Goal: Communication & Community: Answer question/provide support

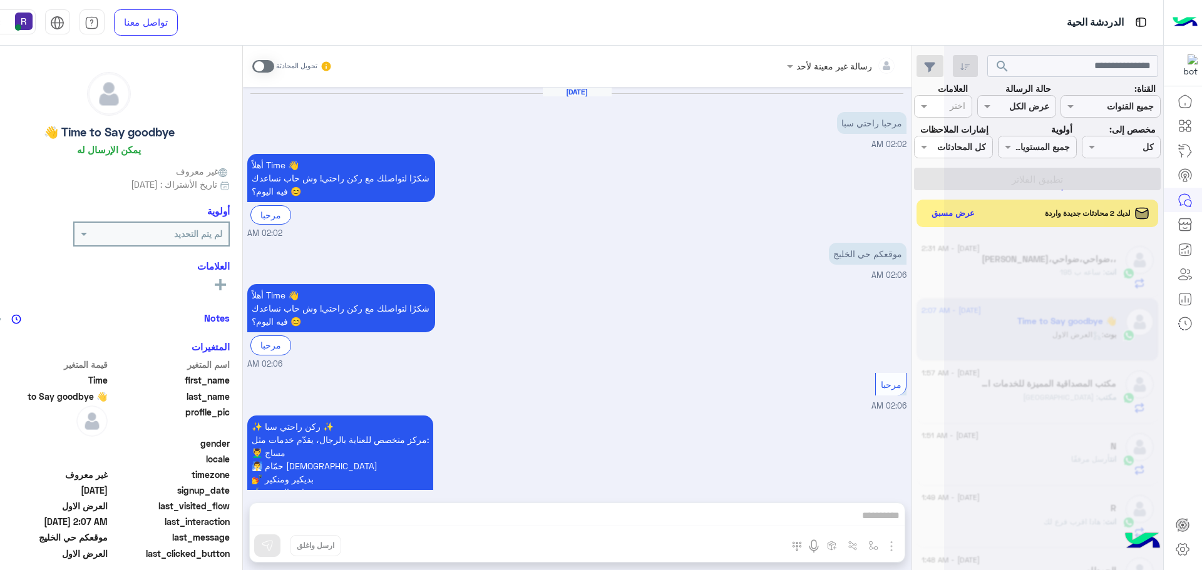
scroll to position [472, 0]
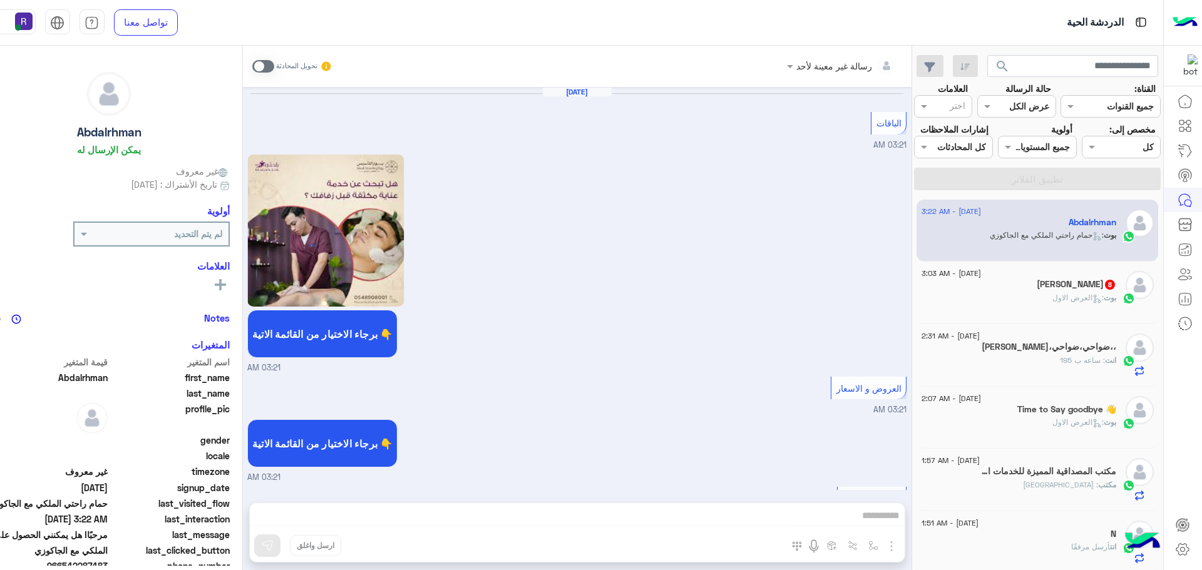
scroll to position [2028, 0]
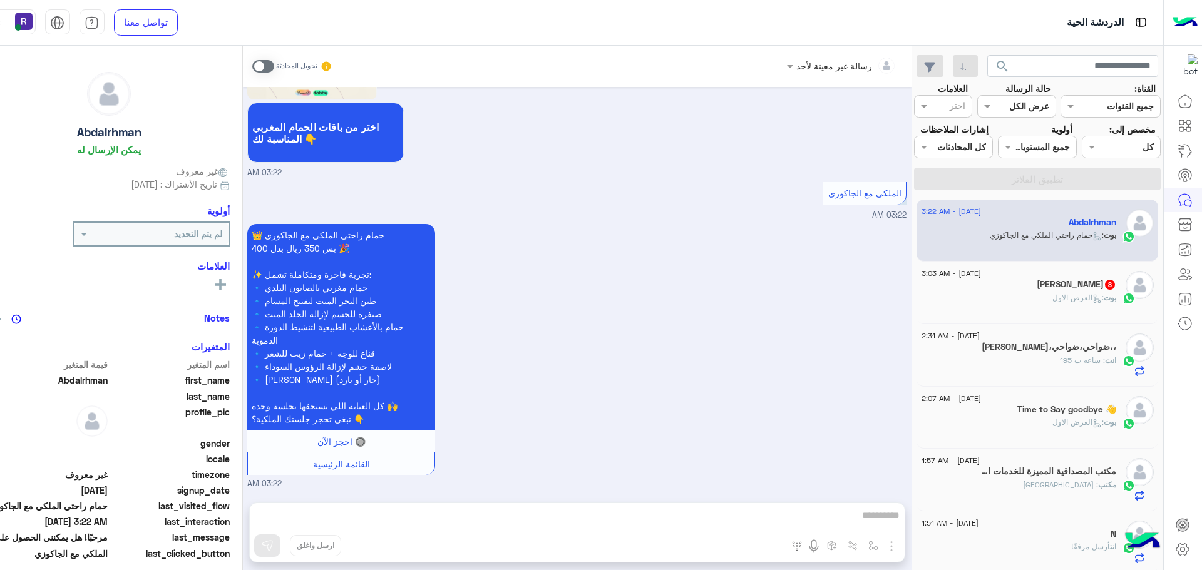
click at [1078, 282] on h5 "[PERSON_NAME] 8" at bounding box center [1077, 284] width 80 height 11
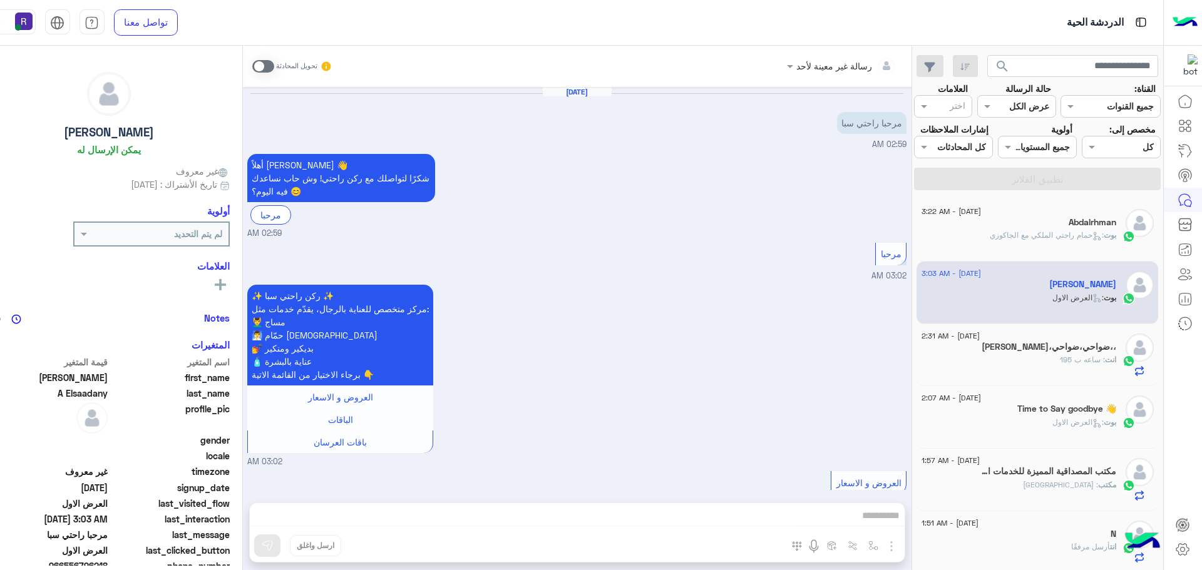
scroll to position [1401, 0]
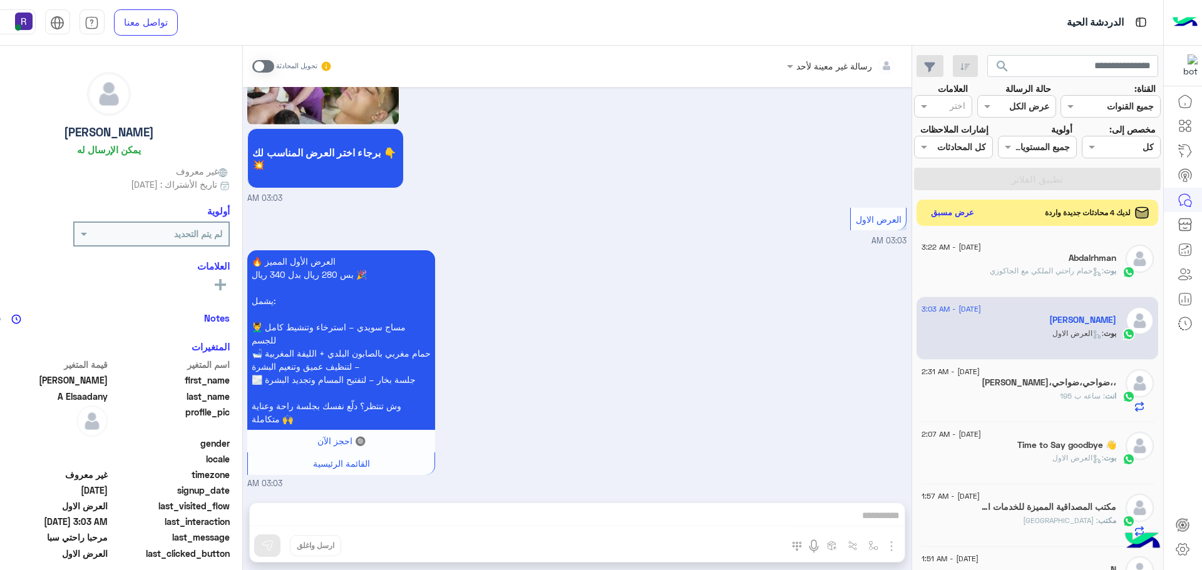
click at [954, 209] on button "عرض مسبق" at bounding box center [952, 212] width 53 height 17
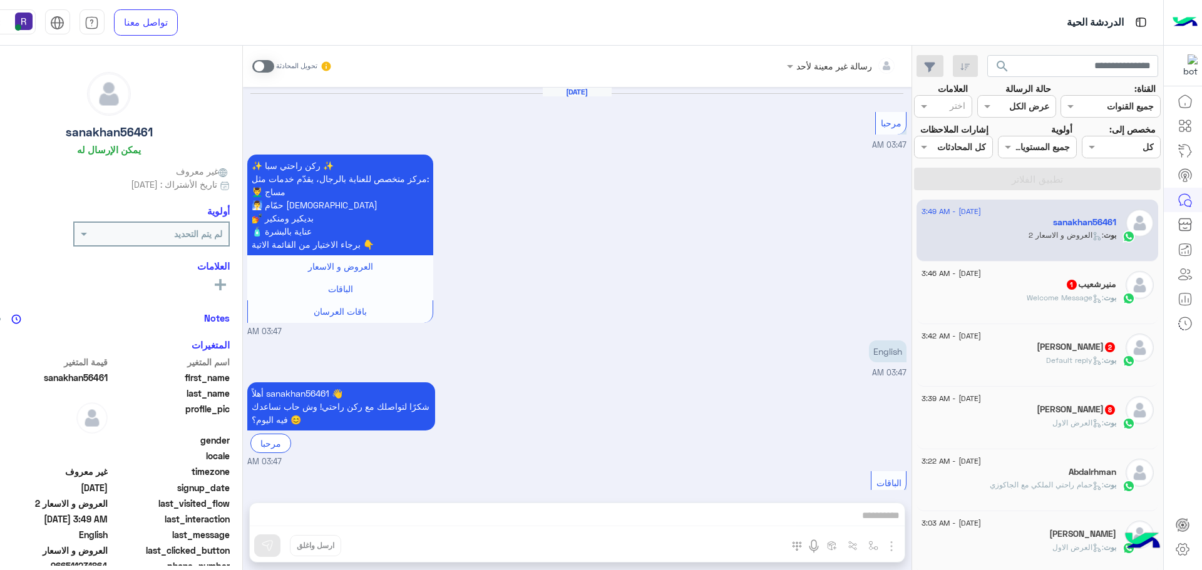
scroll to position [1802, 0]
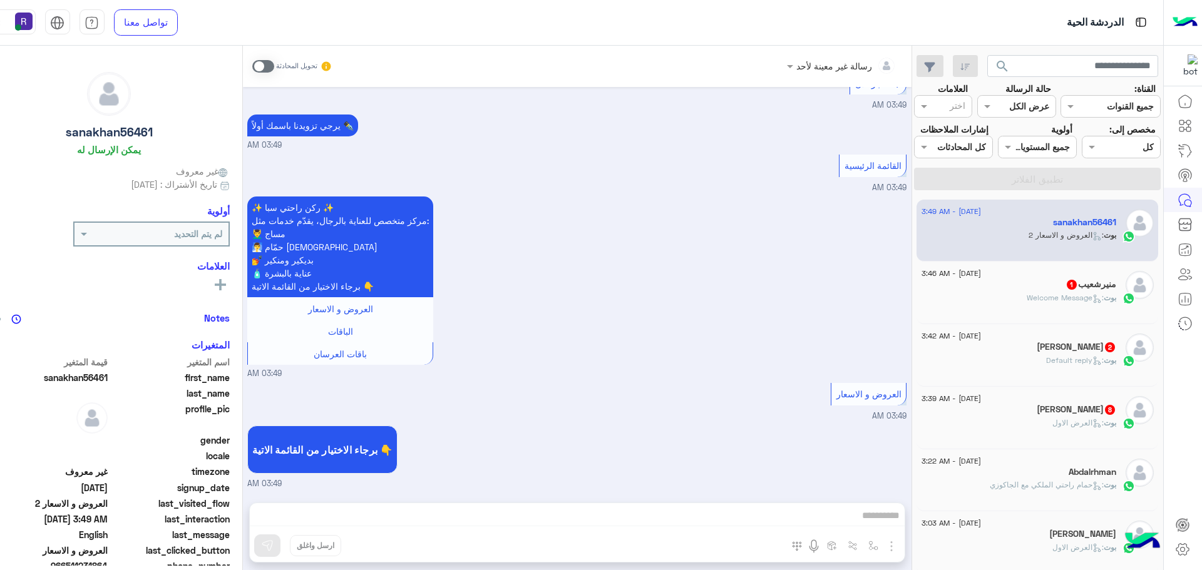
click at [1047, 298] on span ": Welcome Message" at bounding box center [1065, 297] width 77 height 9
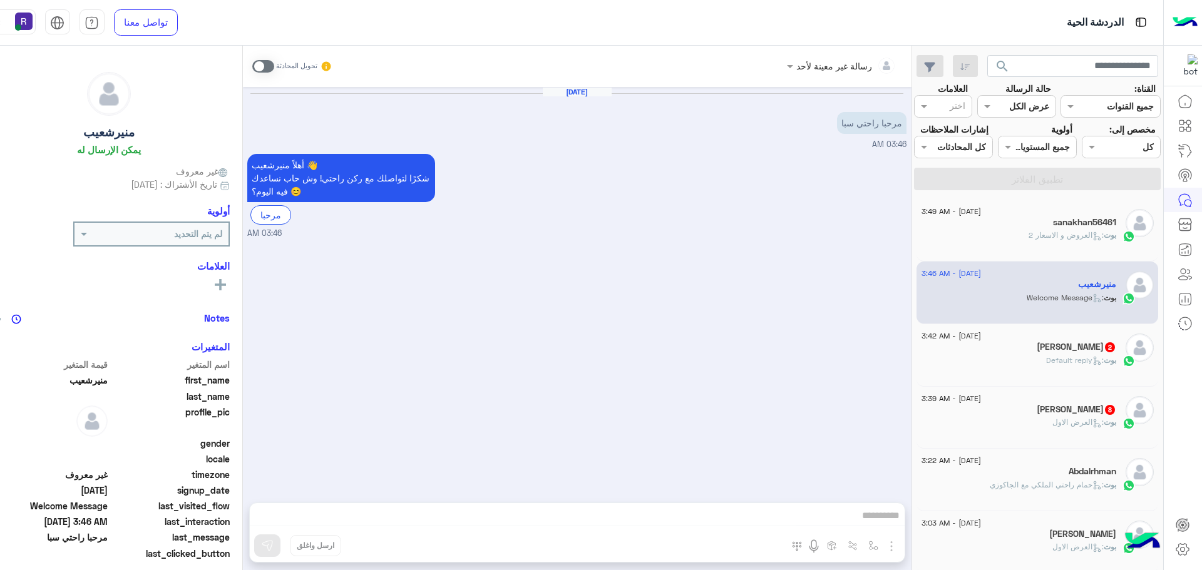
click at [1065, 363] on span ": Default reply" at bounding box center [1075, 360] width 58 height 9
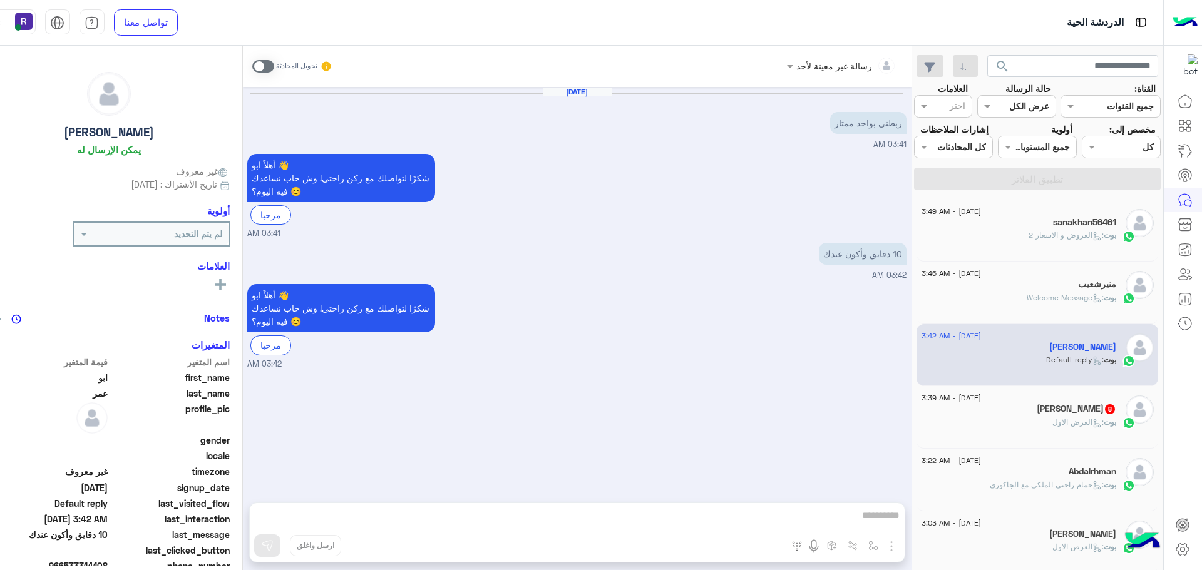
click at [1069, 411] on h5 "[PERSON_NAME] 8" at bounding box center [1077, 409] width 80 height 11
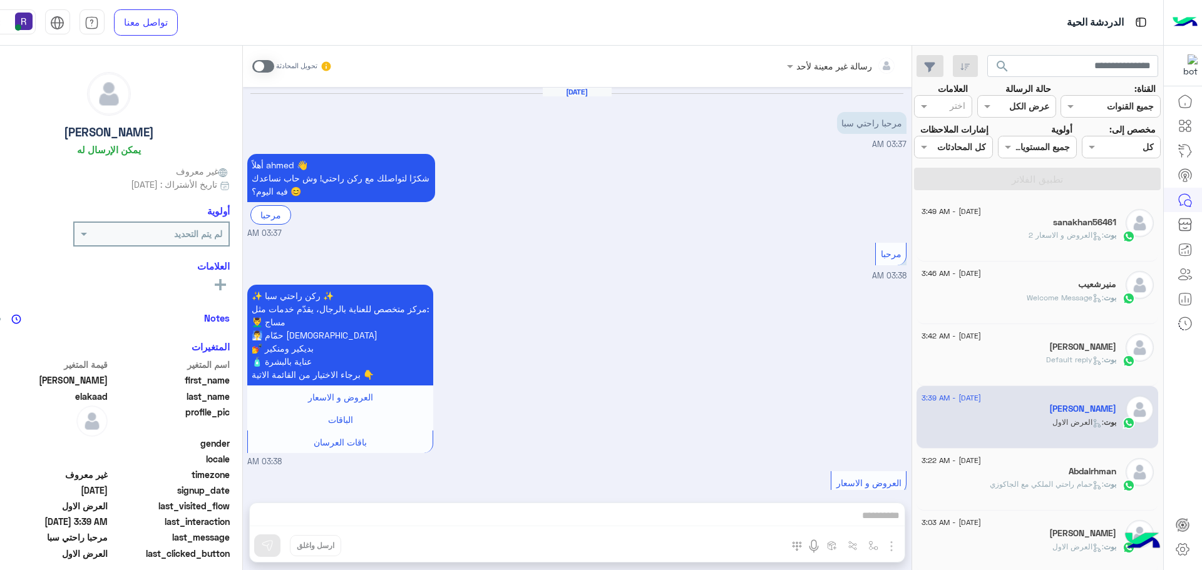
scroll to position [1453, 0]
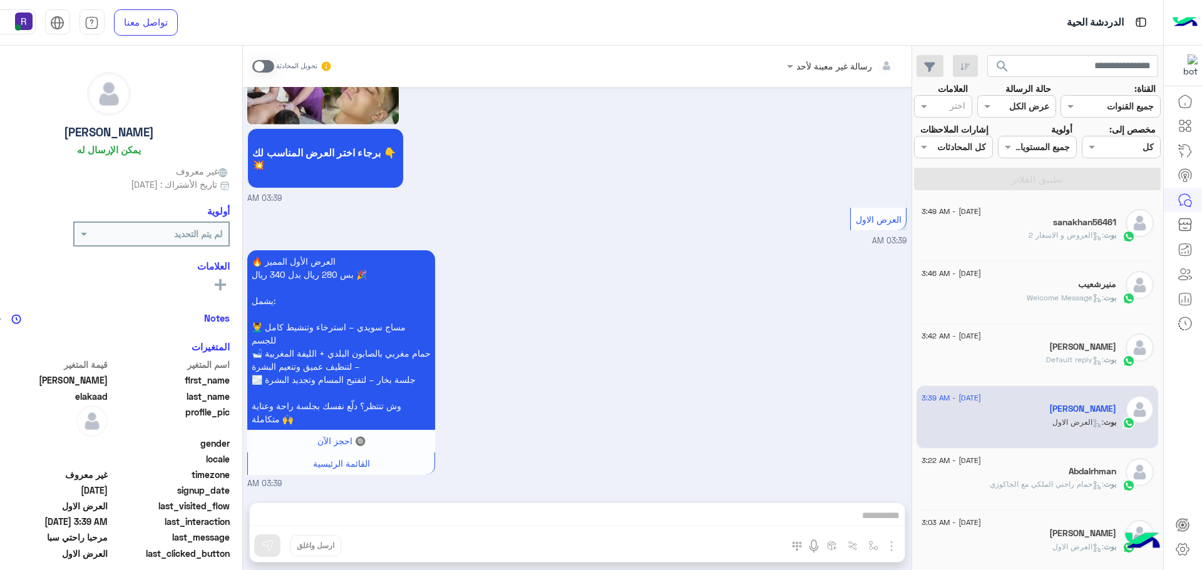
click at [1066, 350] on div "[PERSON_NAME]" at bounding box center [1019, 348] width 195 height 13
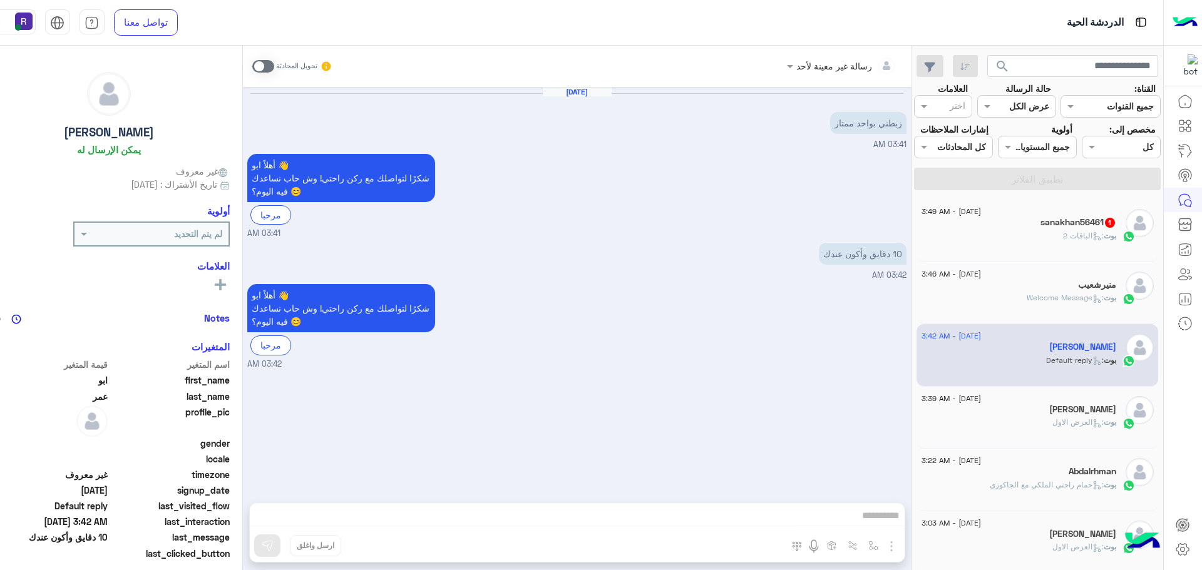
click at [773, 507] on div "رسالة غير معينة لأحد تحويل المحادثة [DATE] ‏زبطني بواحد ممتاز 03:41 AM أهلاً اب…" at bounding box center [577, 311] width 669 height 530
click at [252, 73] on div "تحويل المحادثة" at bounding box center [292, 66] width 81 height 23
click at [252, 70] on span at bounding box center [263, 66] width 22 height 13
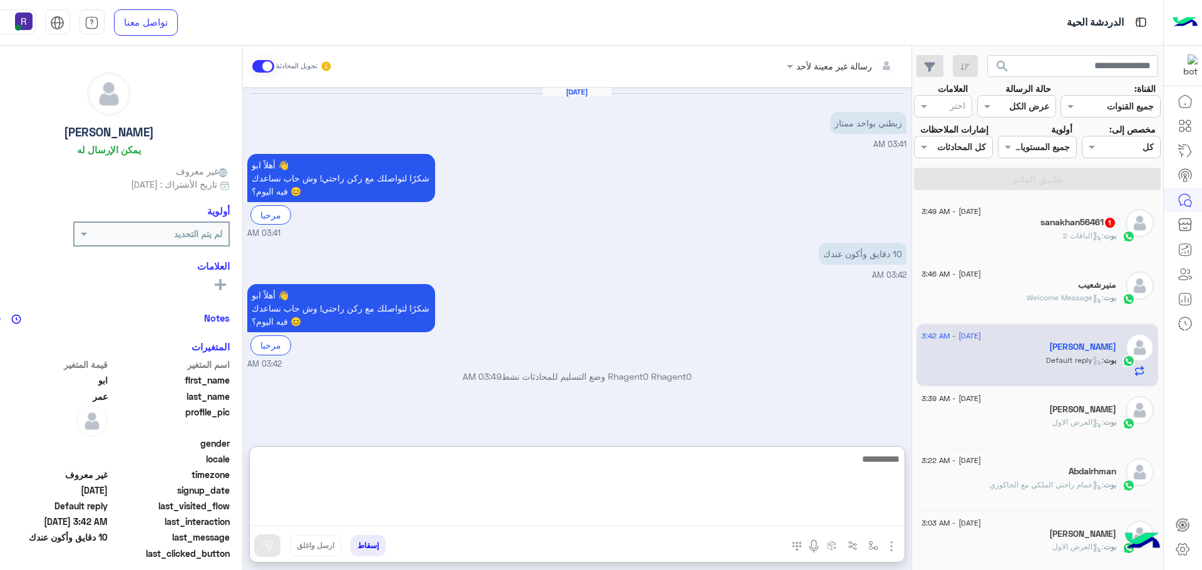
click at [828, 519] on textarea at bounding box center [577, 488] width 655 height 75
type textarea "****"
type textarea "**"
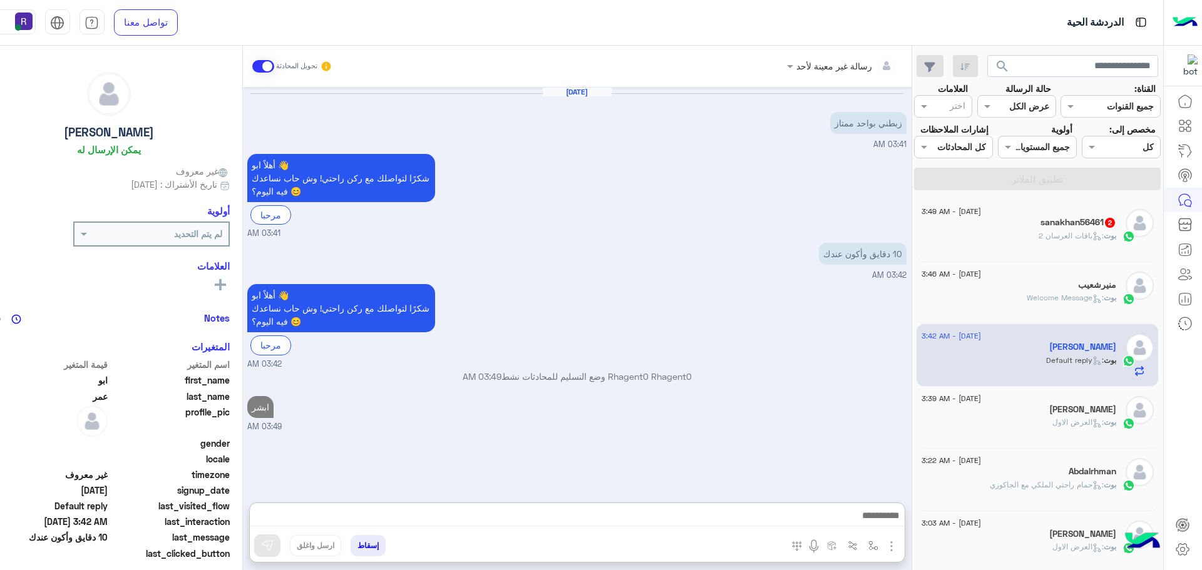
click at [1031, 223] on div "sanakhan56461 2" at bounding box center [1019, 223] width 195 height 13
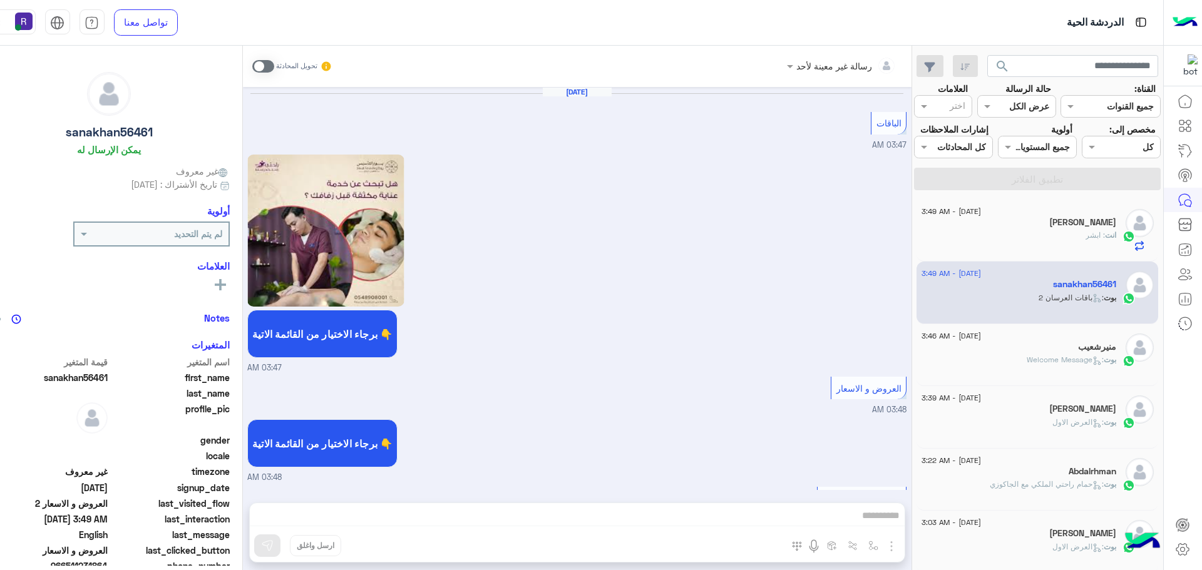
scroll to position [1996, 0]
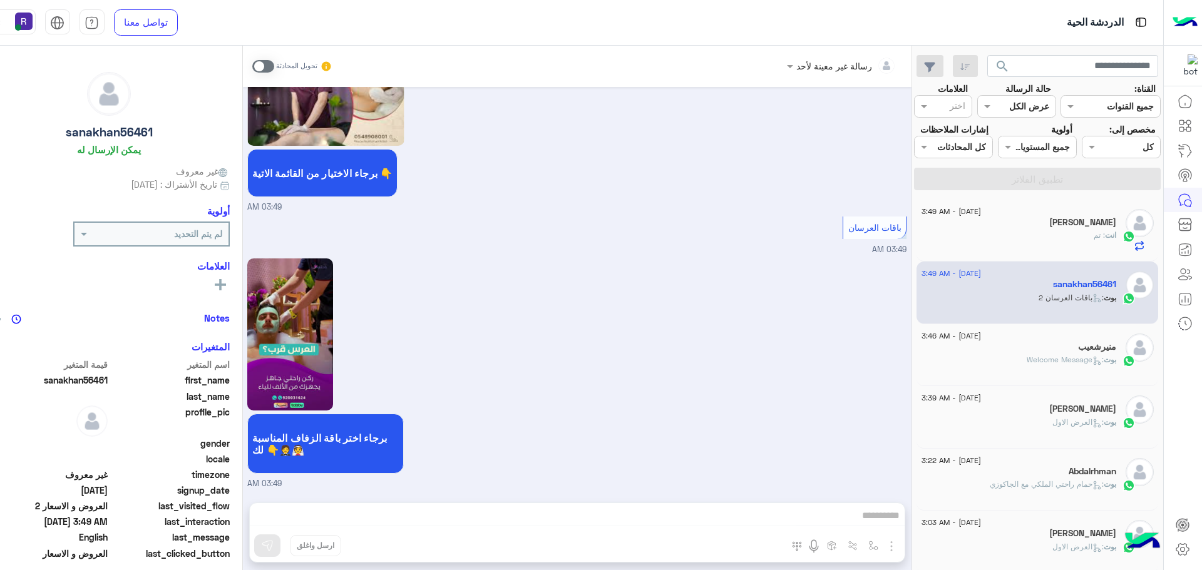
click at [1071, 243] on div "انت : تم" at bounding box center [1019, 241] width 195 height 22
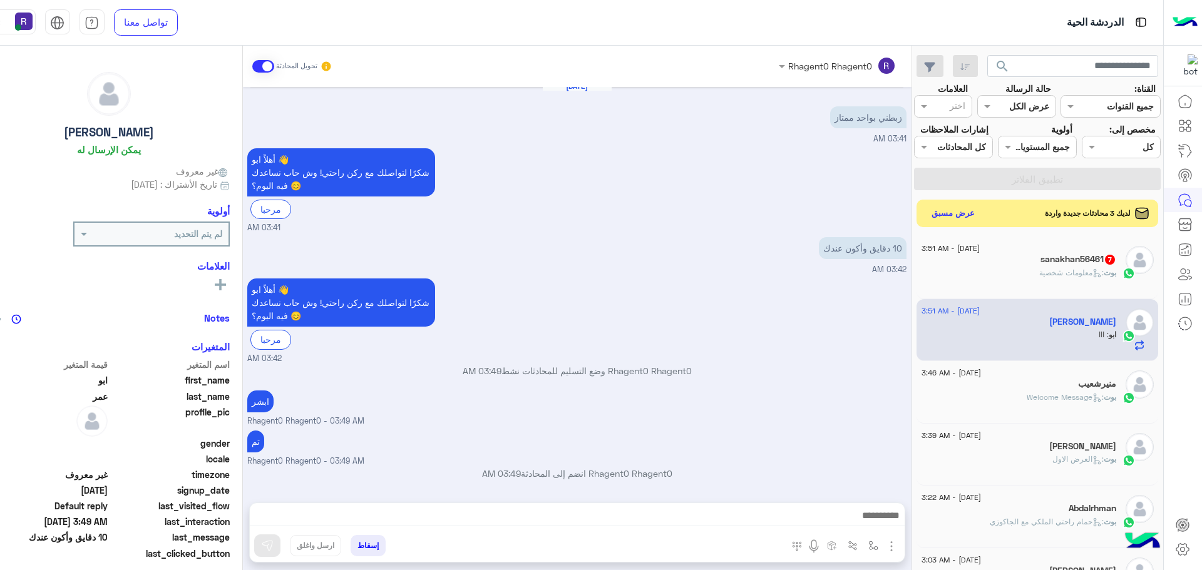
scroll to position [48, 0]
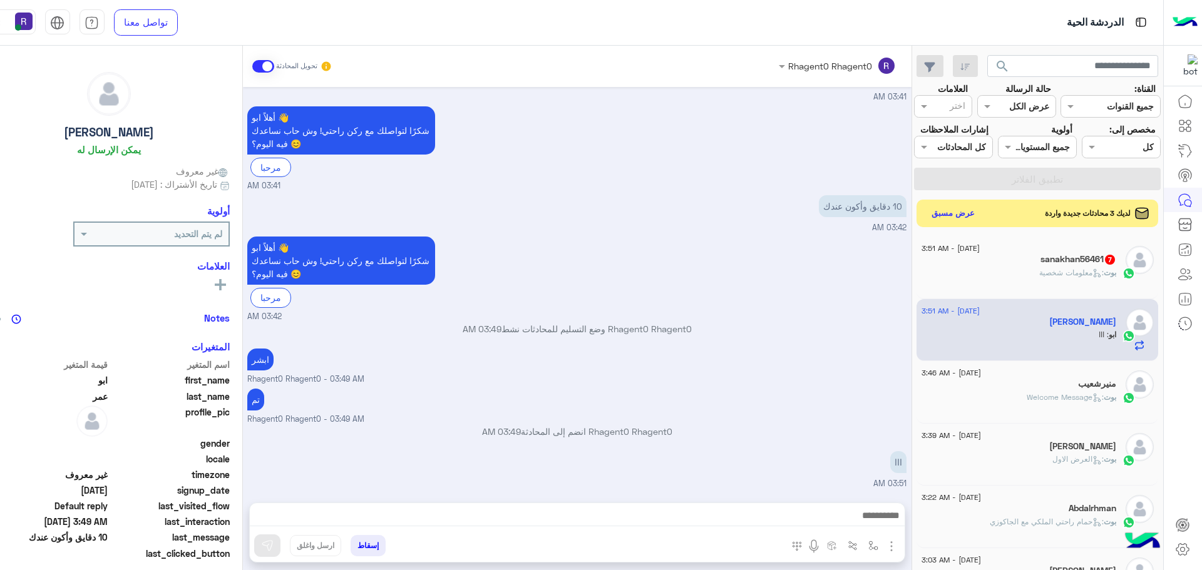
click at [1047, 260] on h5 "sanakhan56461 7" at bounding box center [1079, 259] width 76 height 11
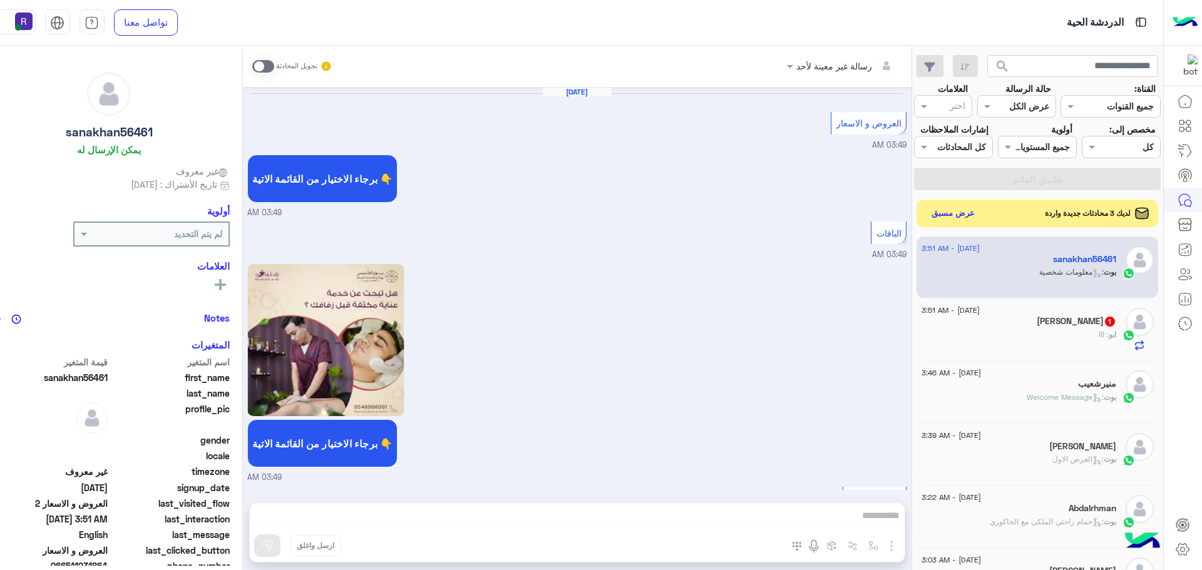
scroll to position [2155, 0]
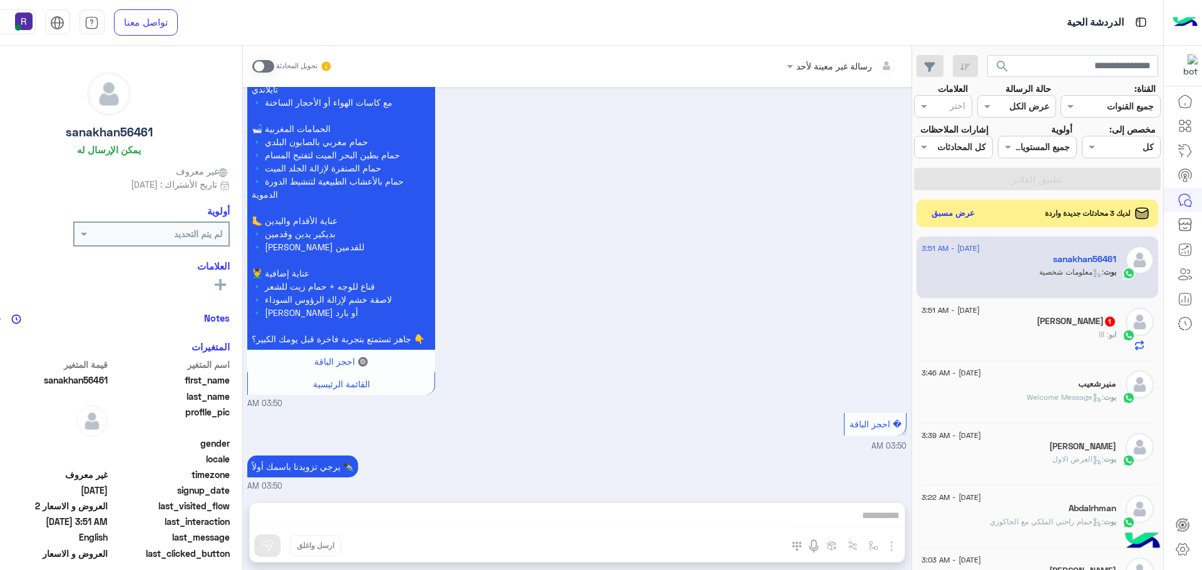
click at [254, 66] on span at bounding box center [263, 66] width 22 height 13
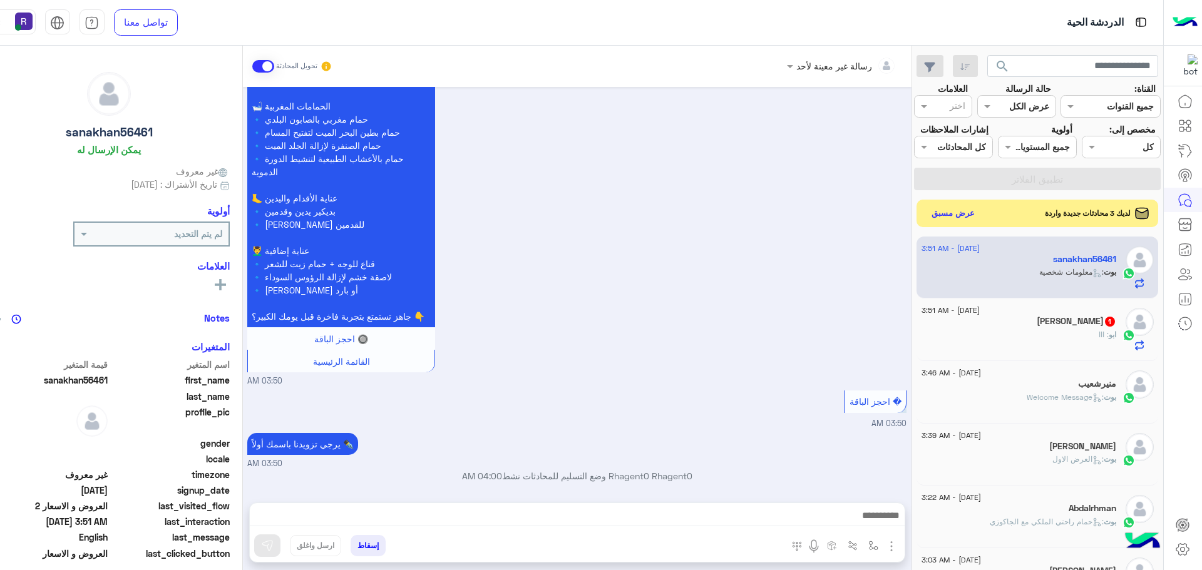
click at [724, 527] on div at bounding box center [577, 518] width 655 height 31
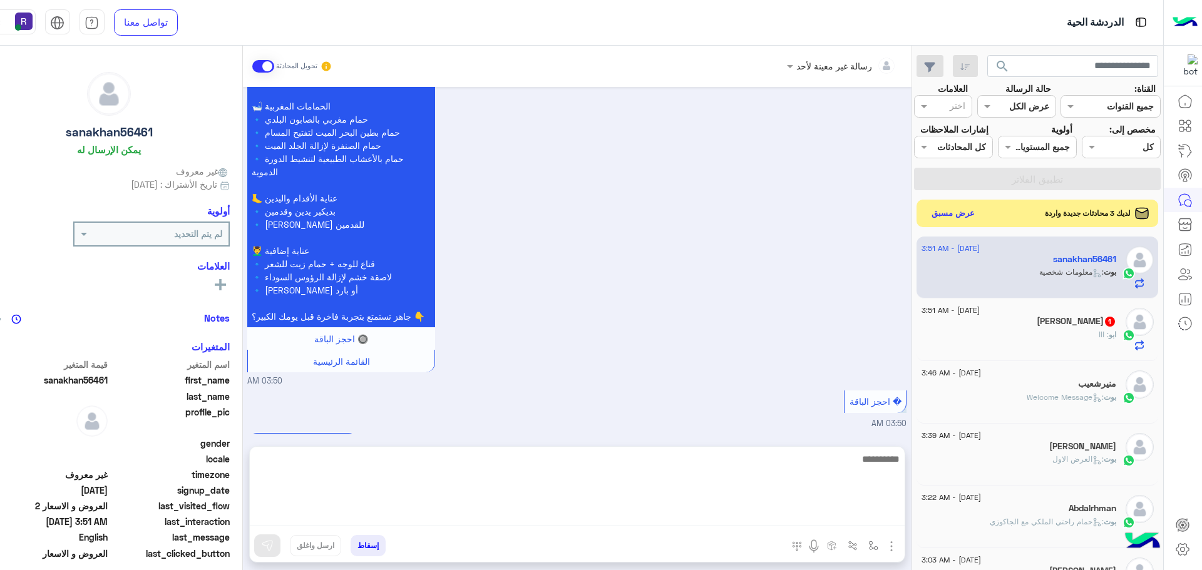
click at [724, 508] on textarea at bounding box center [577, 488] width 655 height 75
type textarea "**********"
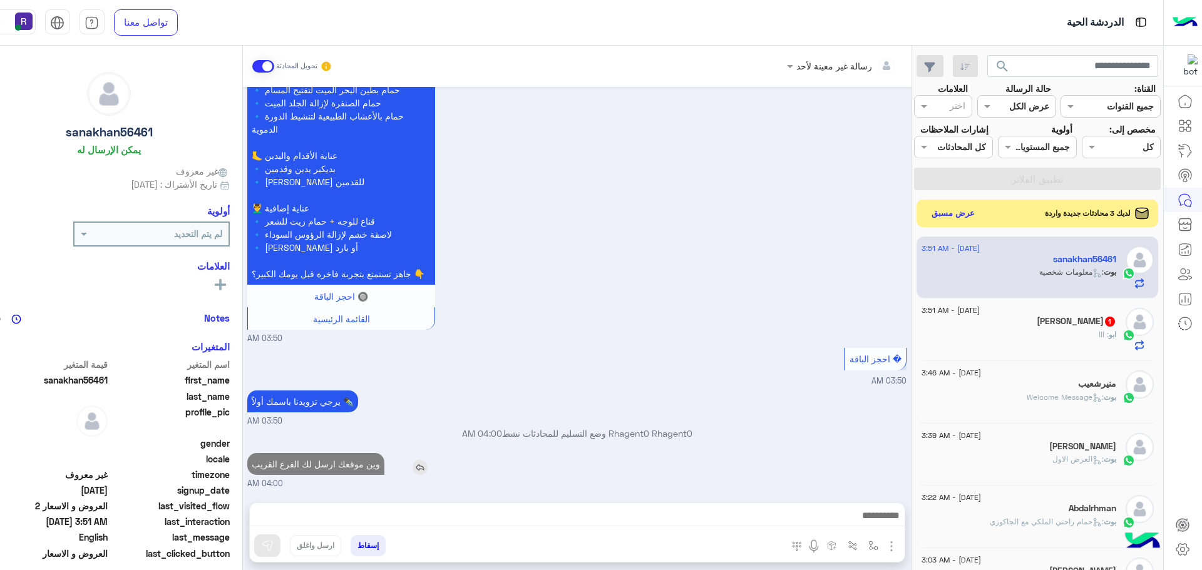
click at [332, 453] on p "وين موقعك ارسل لك الفرع القريب" at bounding box center [315, 464] width 137 height 22
click at [332, 411] on div "[DATE] العروض و الاسعار 03:49 AM برجاء الاختيار من القائمة الاتية 👇 03:49 AM ال…" at bounding box center [577, 288] width 669 height 403
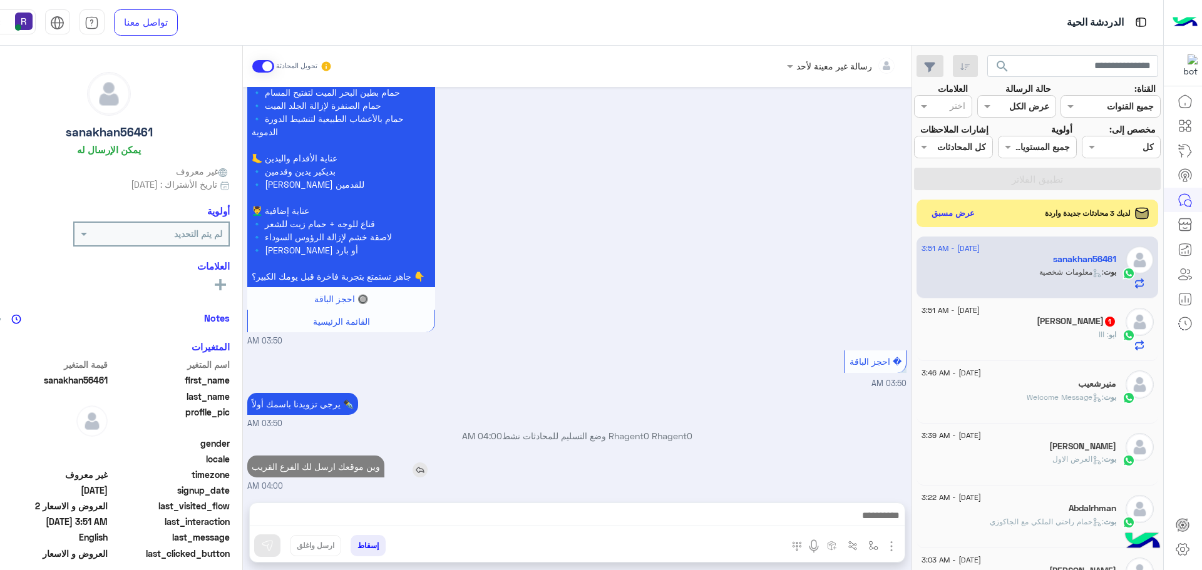
type textarea "**********"
click at [332, 411] on p "يرجي تزويدنا باسمك أولاً ✒️" at bounding box center [302, 404] width 111 height 22
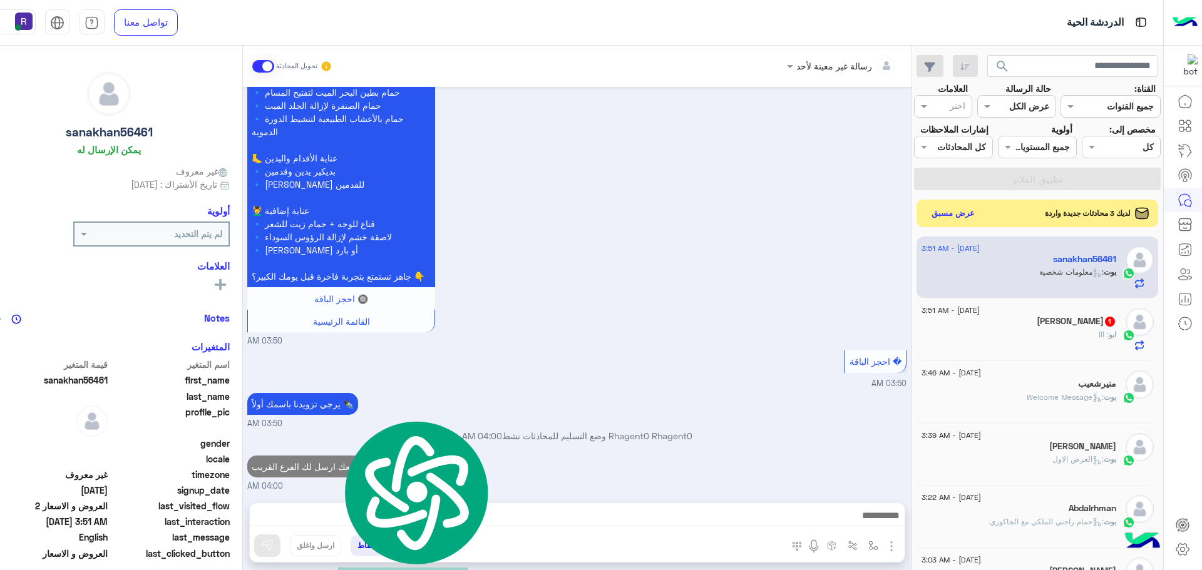
scroll to position [2240, 0]
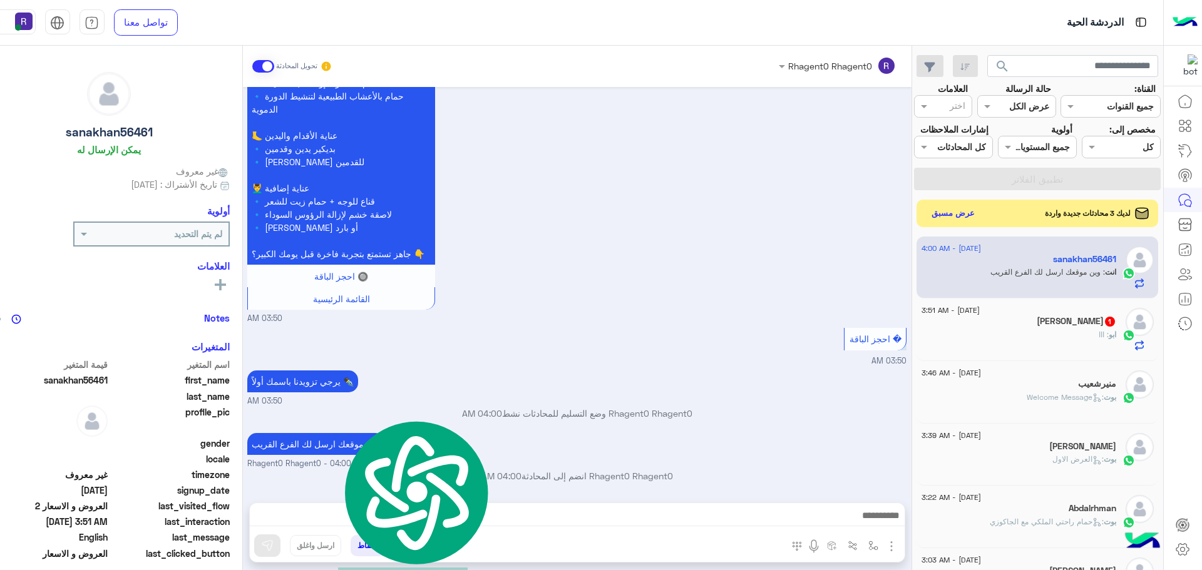
click at [332, 438] on p "وين موقعك ارسل لك الفرع القريب" at bounding box center [315, 444] width 137 height 22
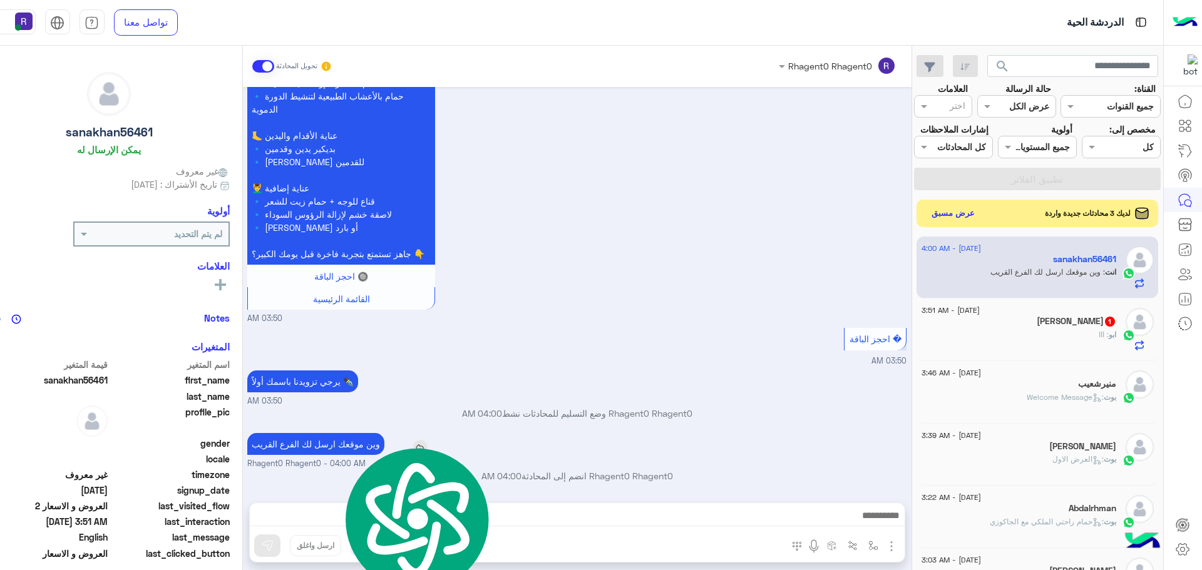
click at [332, 438] on p "وين موقعك ارسل لك الفرع القريب" at bounding box center [315, 444] width 137 height 22
copy app-msgs-text
click at [1059, 343] on div "ابو : ااا" at bounding box center [1019, 340] width 195 height 22
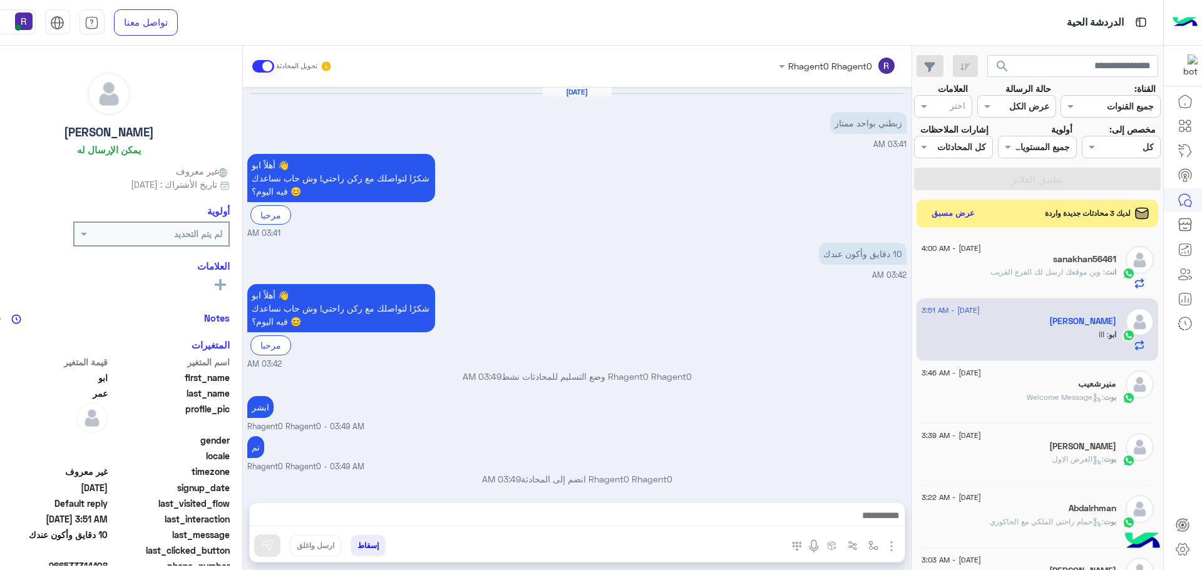
scroll to position [48, 0]
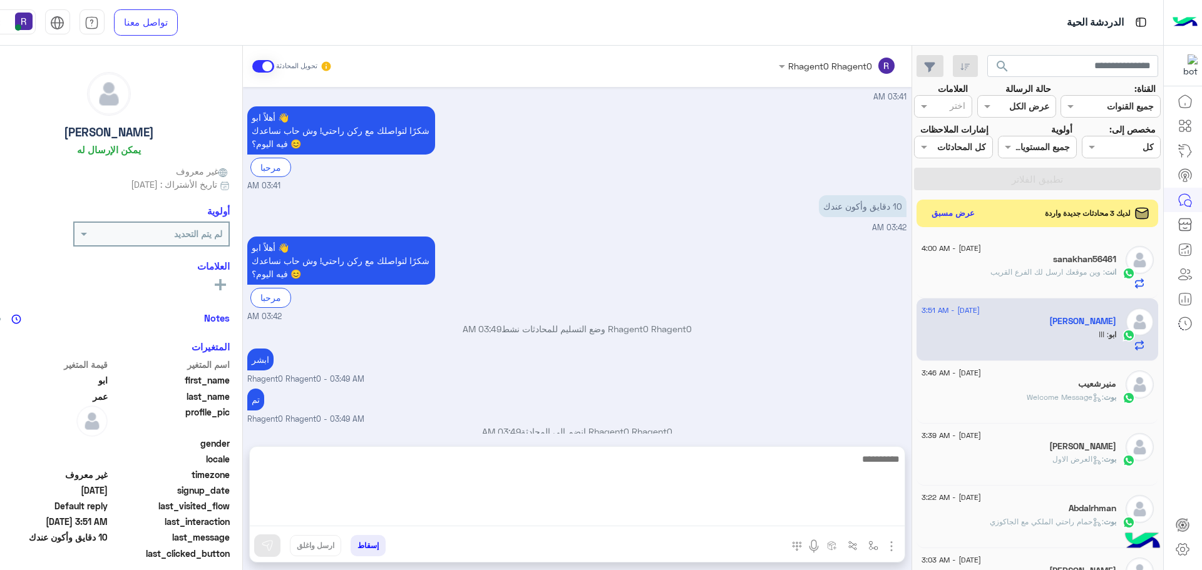
click at [674, 509] on textarea at bounding box center [577, 488] width 655 height 75
type textarea "***"
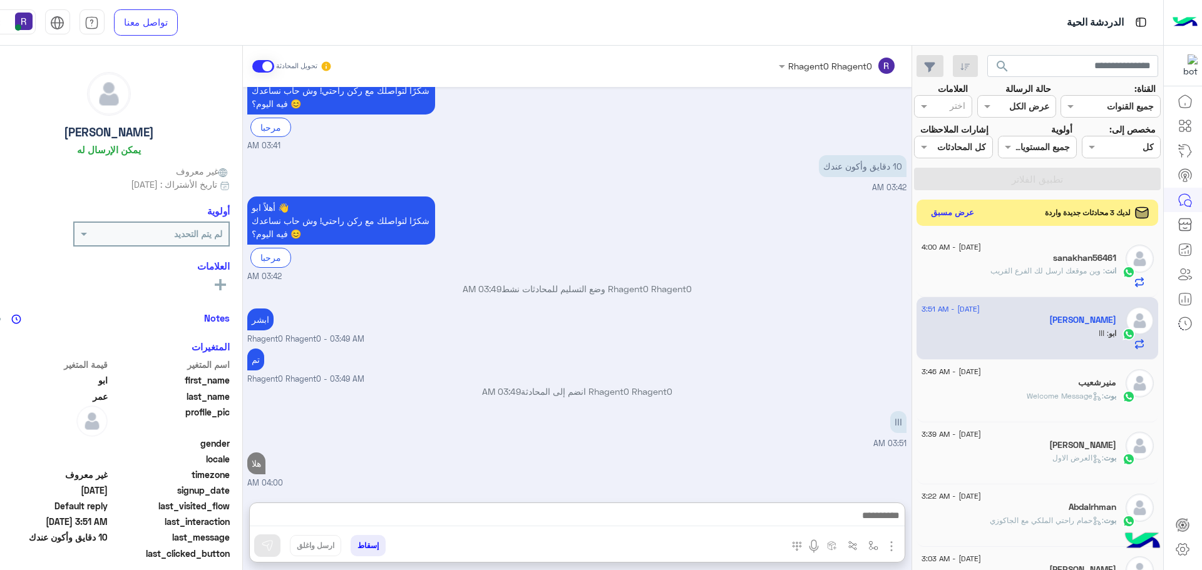
click at [949, 207] on button "عرض مسبق" at bounding box center [952, 212] width 53 height 17
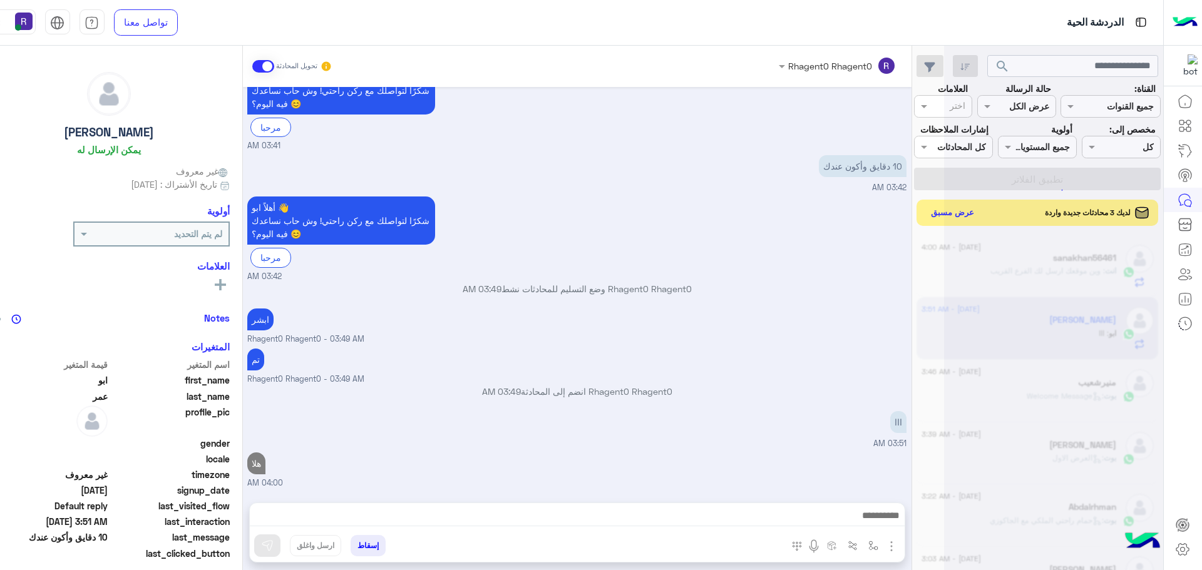
scroll to position [88, 0]
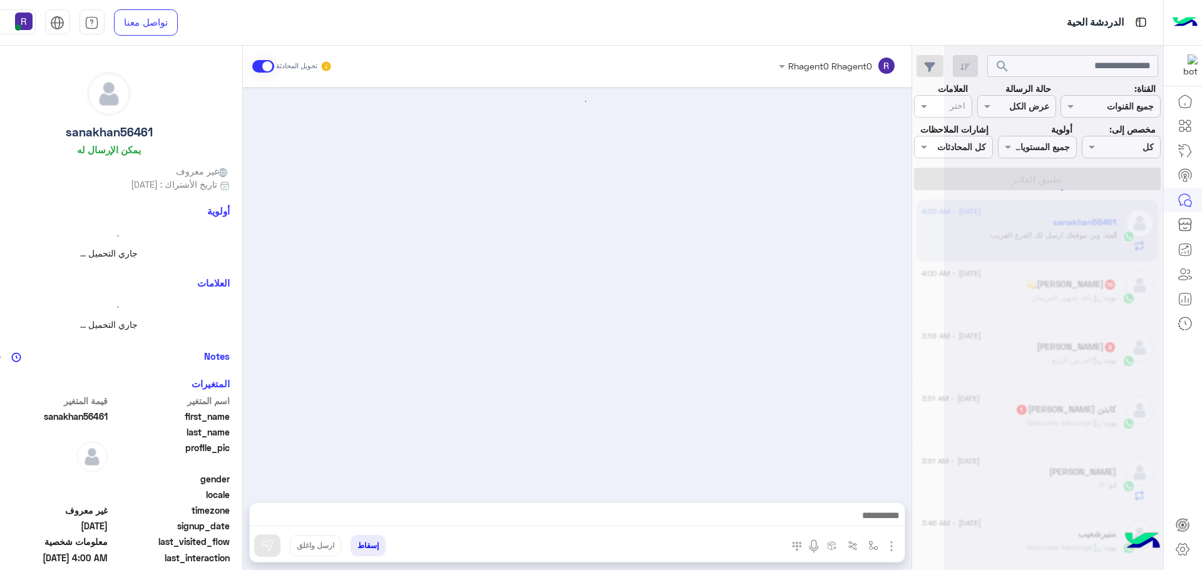
scroll to position [2076, 0]
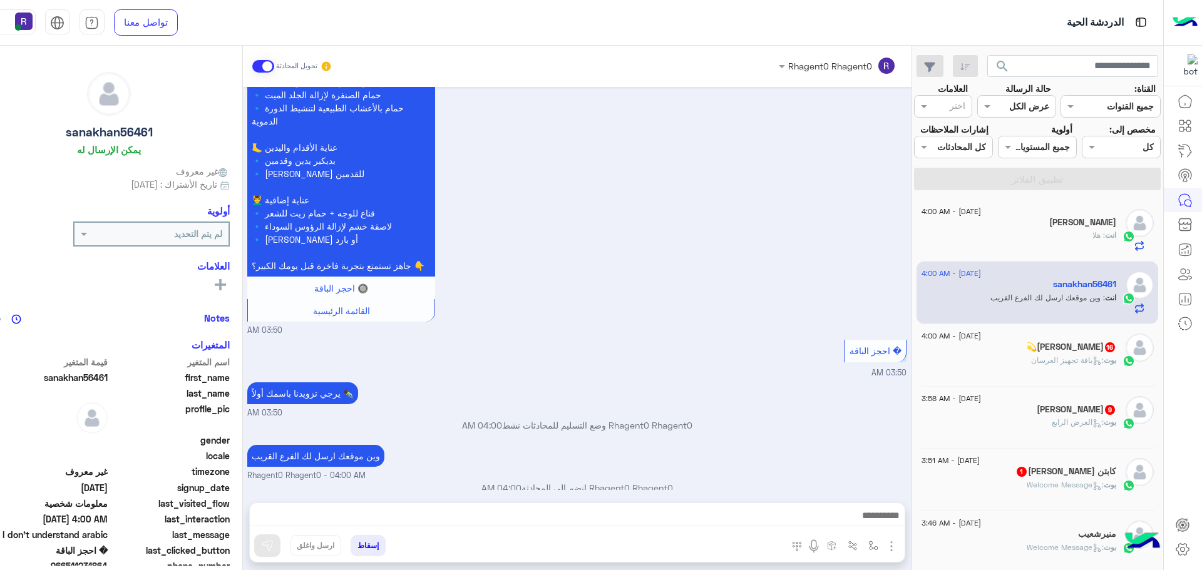
click at [1077, 365] on p "بوت : باقة تجهيز العرسان" at bounding box center [1073, 360] width 85 height 11
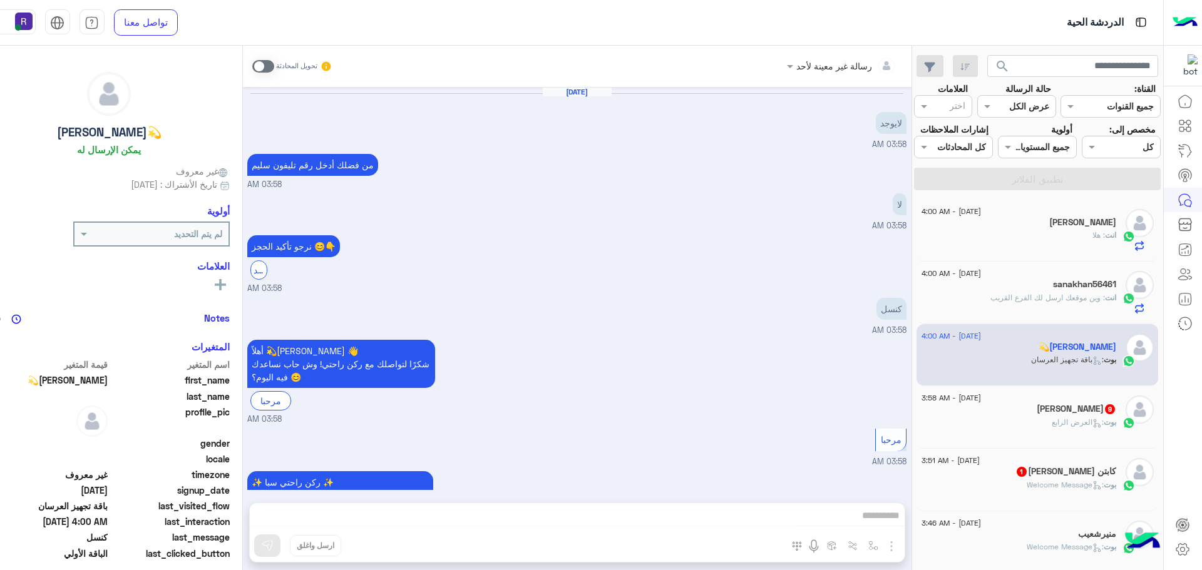
scroll to position [1992, 0]
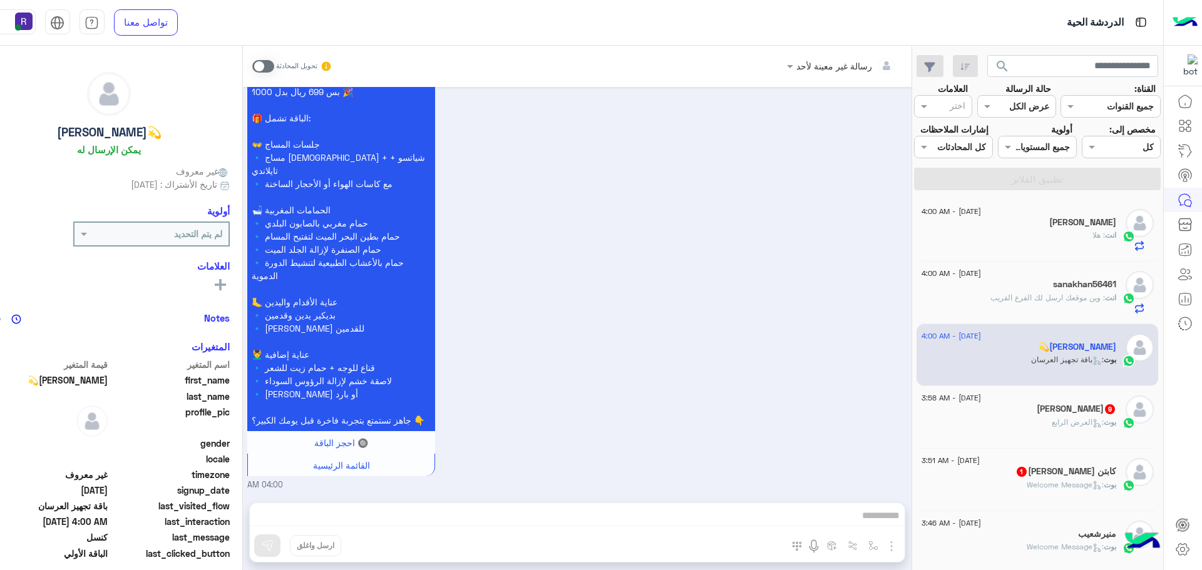
click at [606, 518] on div "رسالة غير معينة لأحد تحويل المحادثة [DATE] لايوجد 03:58 AM من فضلك أدخل رقم تلي…" at bounding box center [577, 311] width 669 height 530
click at [252, 66] on span at bounding box center [263, 66] width 22 height 13
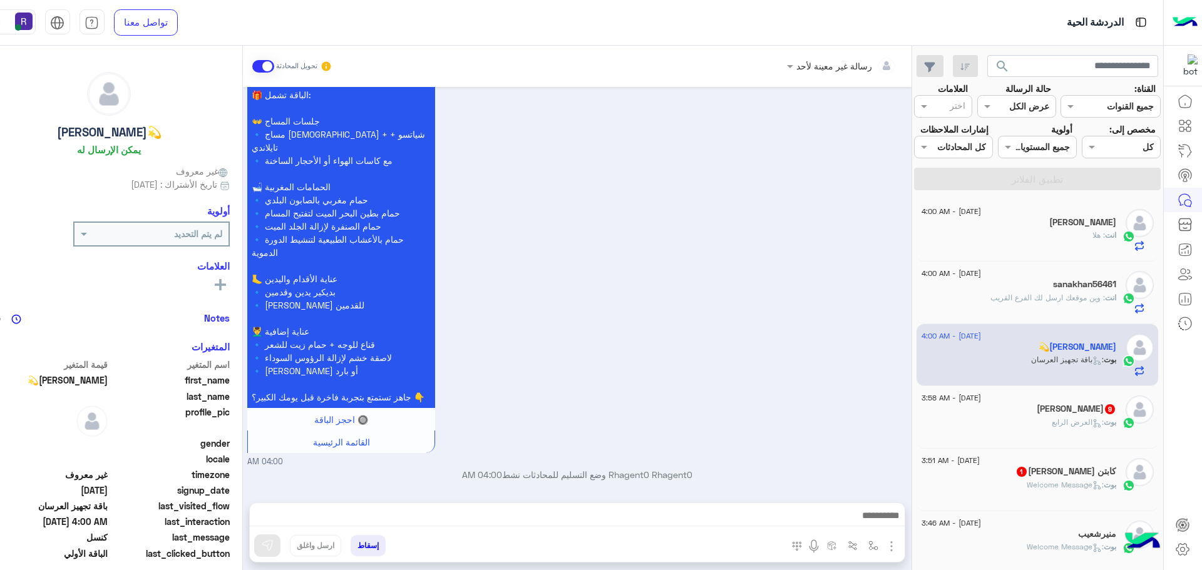
click at [776, 507] on div at bounding box center [577, 518] width 655 height 31
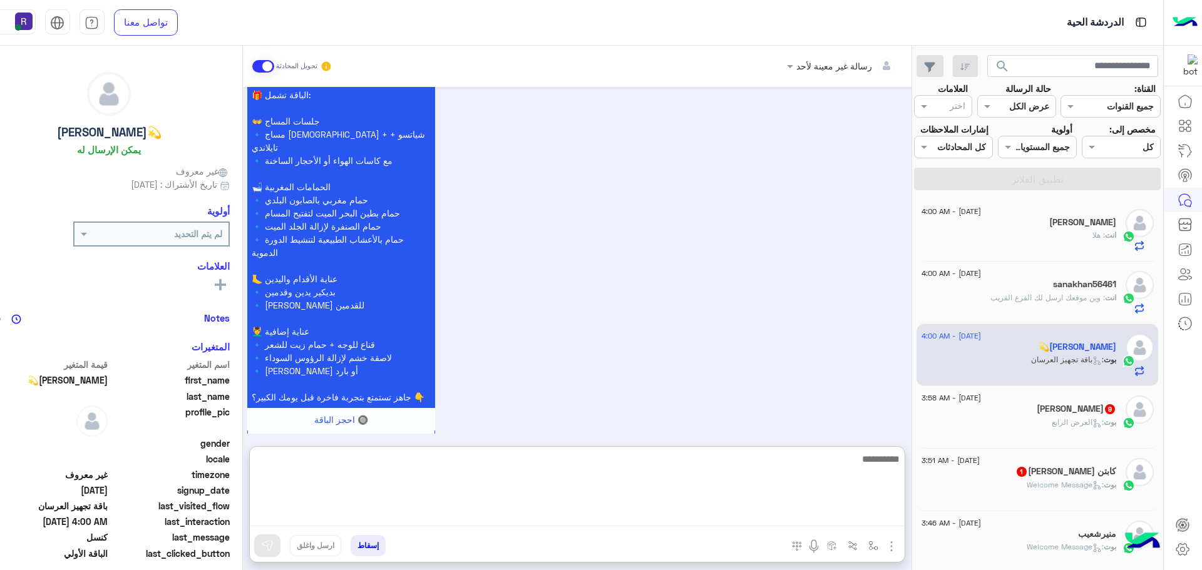
click at [775, 513] on textarea at bounding box center [577, 488] width 655 height 75
paste textarea "**********"
type textarea "**********"
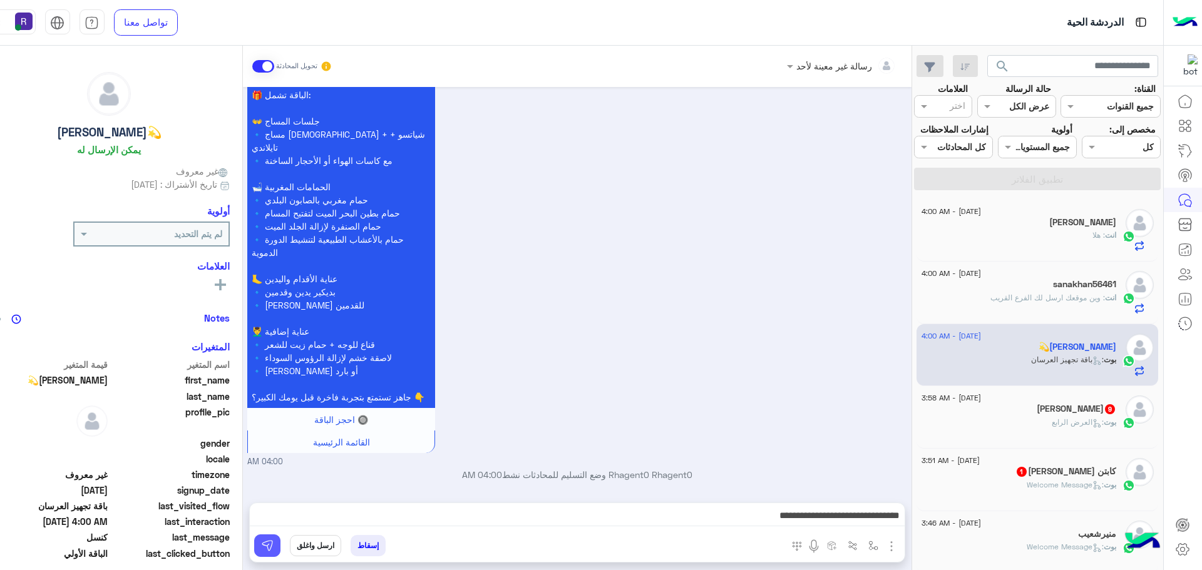
click at [254, 547] on button at bounding box center [267, 546] width 26 height 23
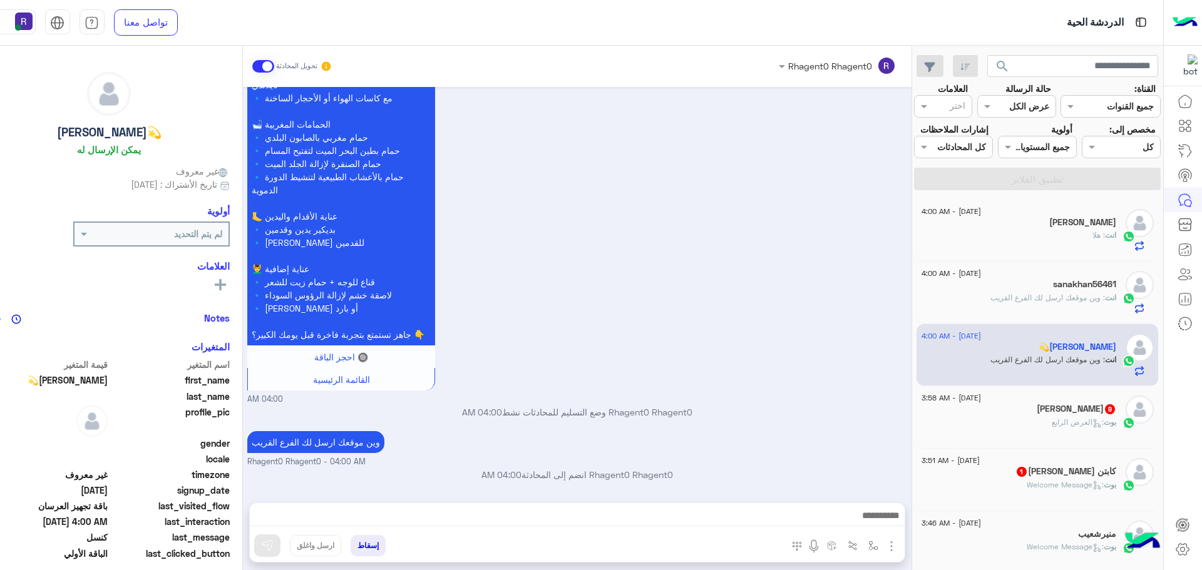
scroll to position [2120, 0]
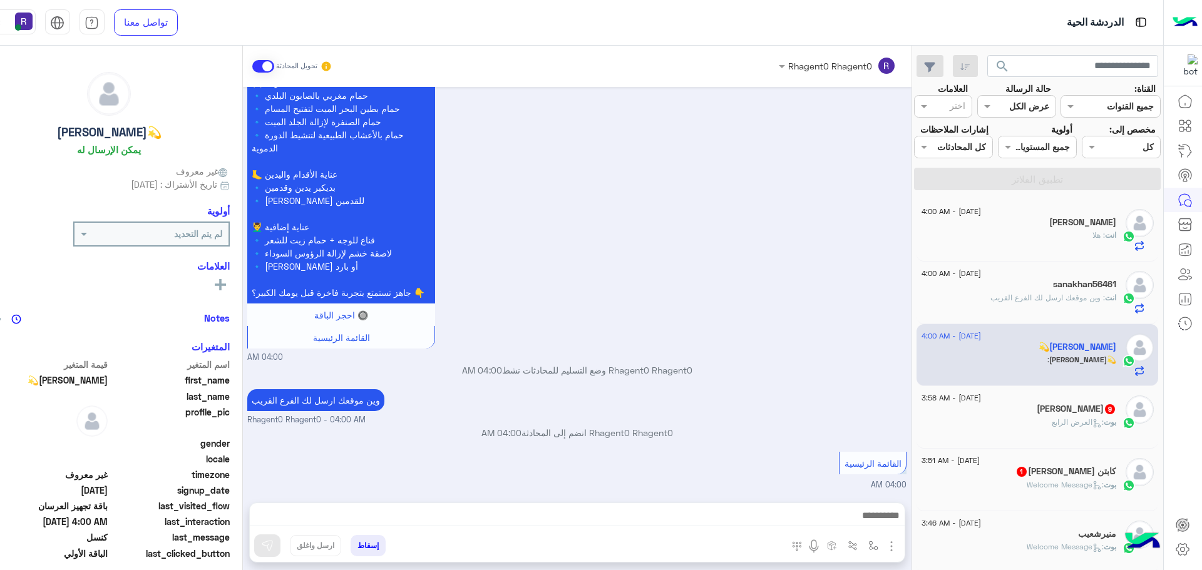
click at [1067, 423] on span ": [PERSON_NAME]" at bounding box center [1078, 422] width 52 height 9
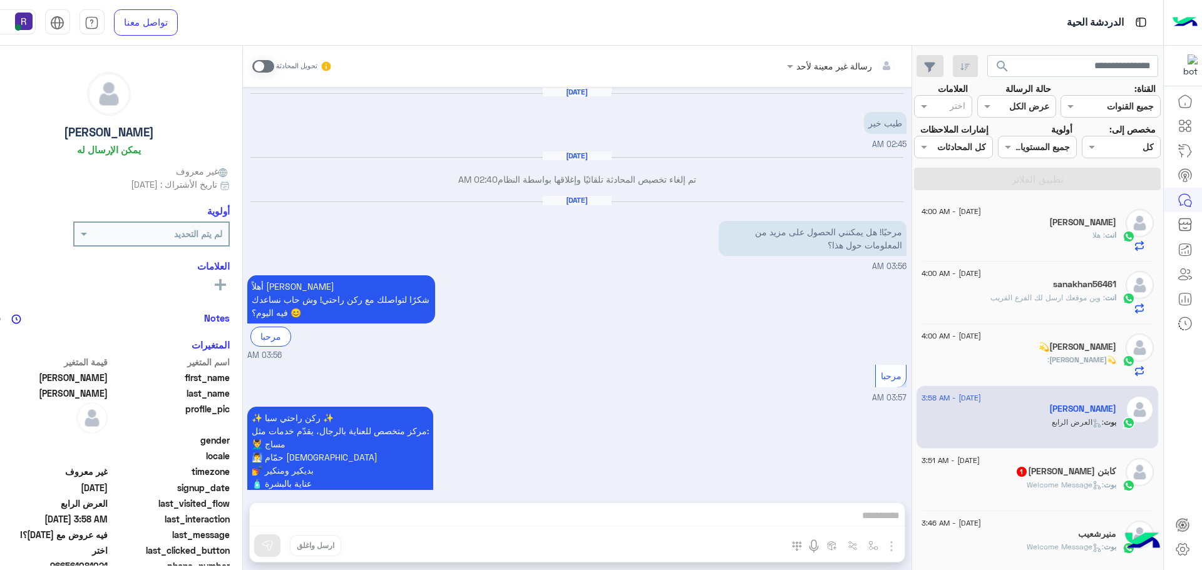
scroll to position [1858, 0]
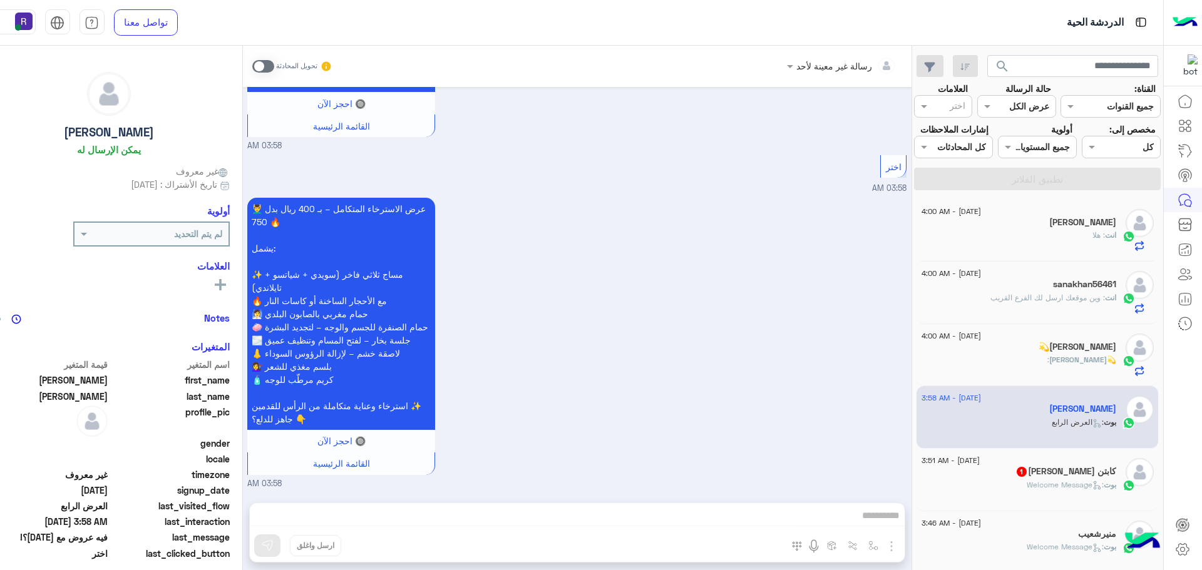
click at [1044, 468] on h5 "كابتن [PERSON_NAME] 1" at bounding box center [1066, 471] width 101 height 11
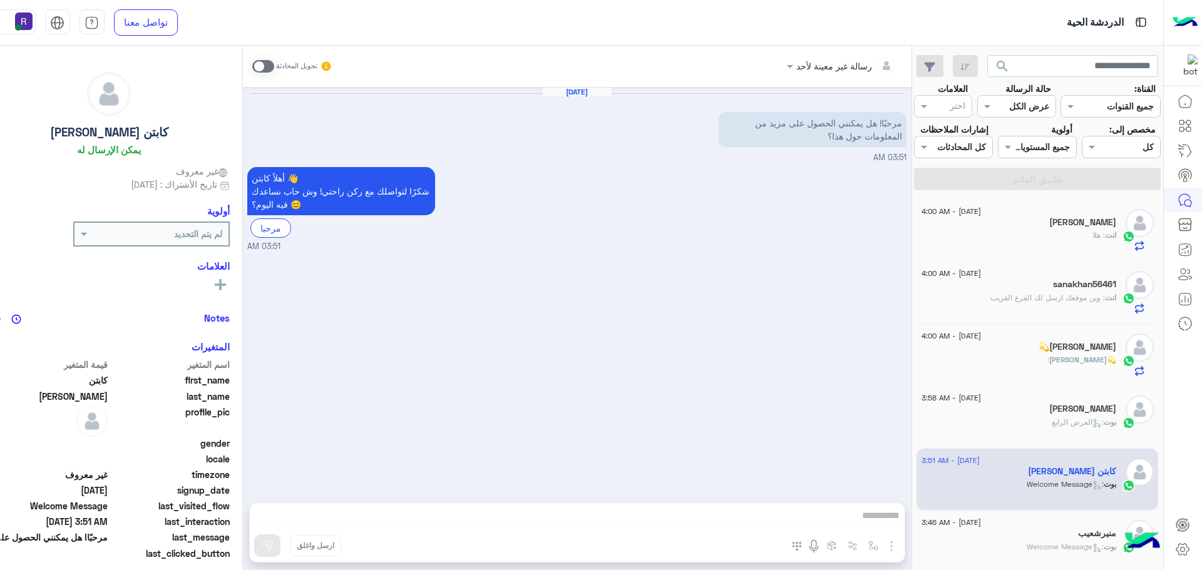
click at [252, 71] on span at bounding box center [263, 66] width 22 height 13
click at [884, 547] on img "button" at bounding box center [891, 546] width 15 height 15
click at [862, 522] on span "الصور" at bounding box center [867, 519] width 23 height 14
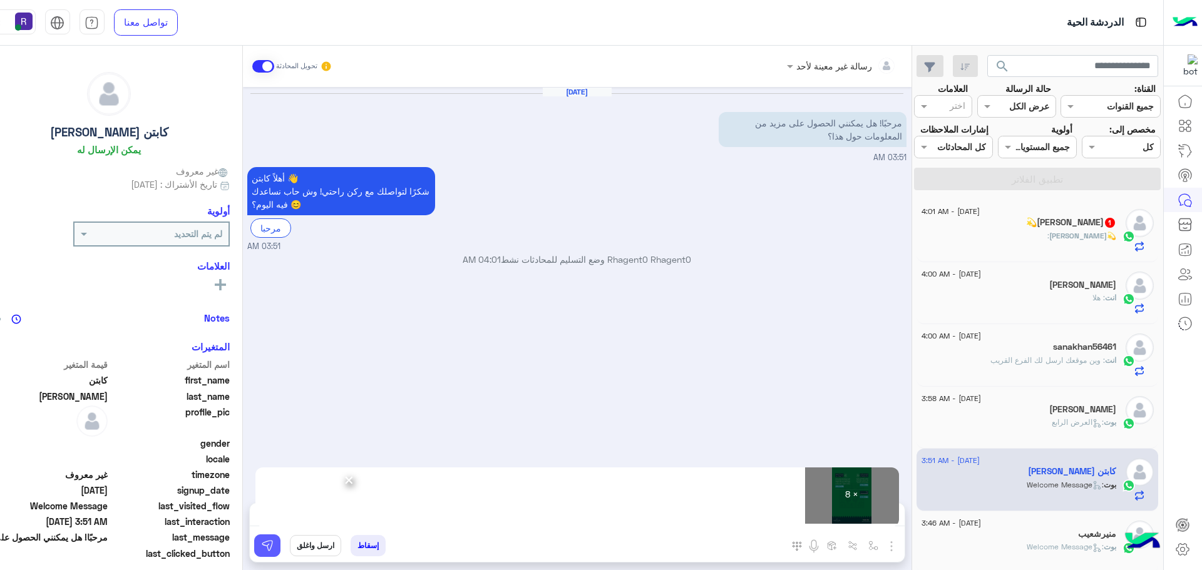
click at [261, 542] on img at bounding box center [267, 546] width 13 height 13
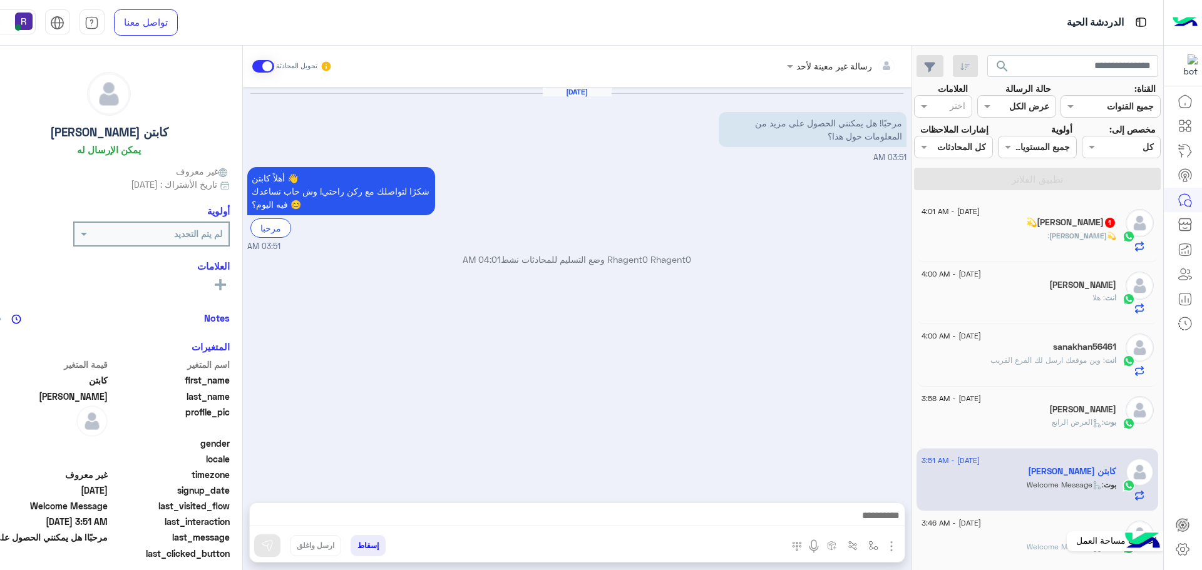
click at [1187, 546] on icon at bounding box center [1183, 550] width 13 height 12
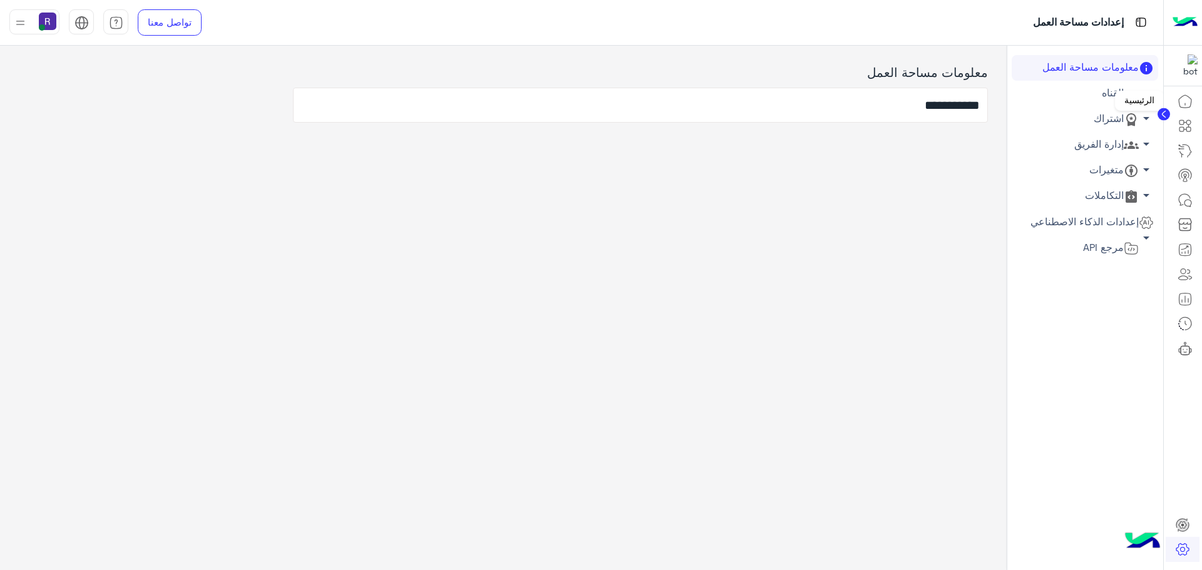
click at [1185, 100] on icon at bounding box center [1185, 101] width 15 height 15
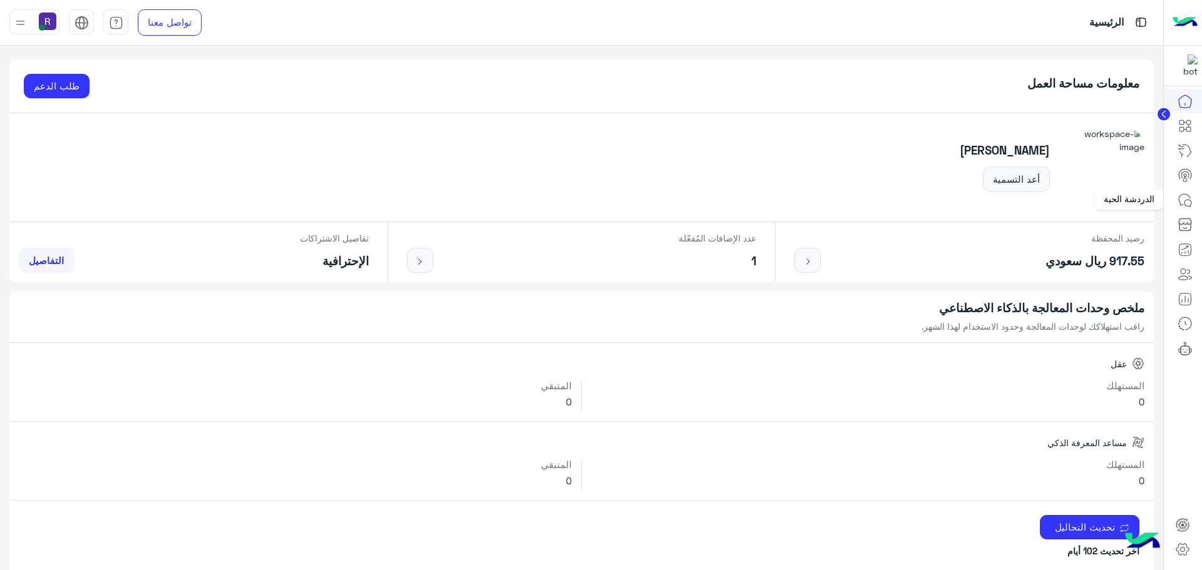
click at [1189, 204] on icon at bounding box center [1185, 200] width 15 height 15
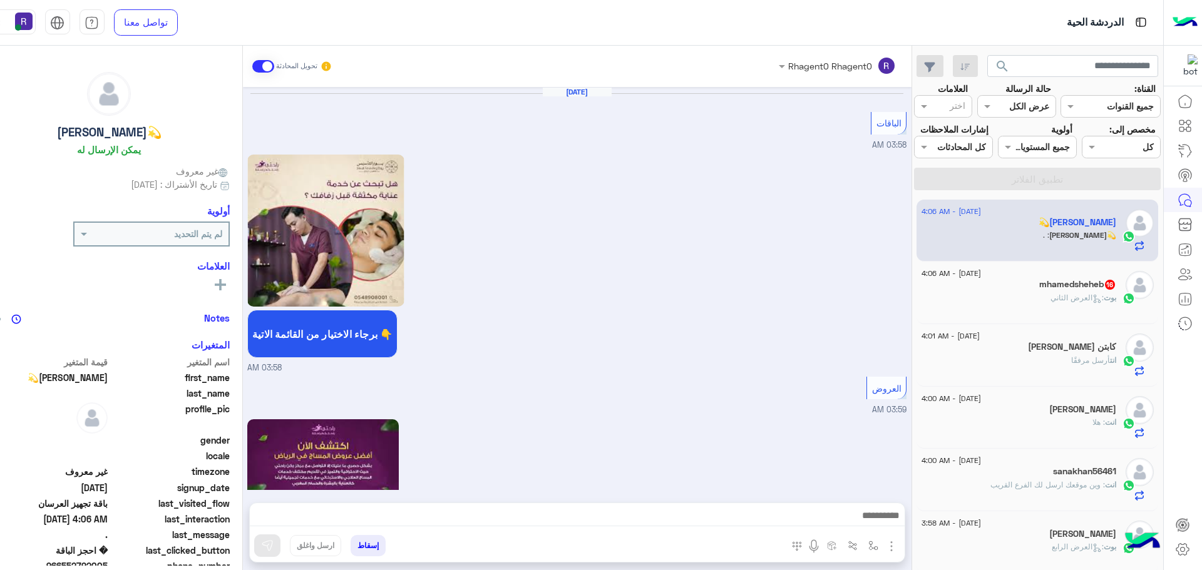
scroll to position [1743, 0]
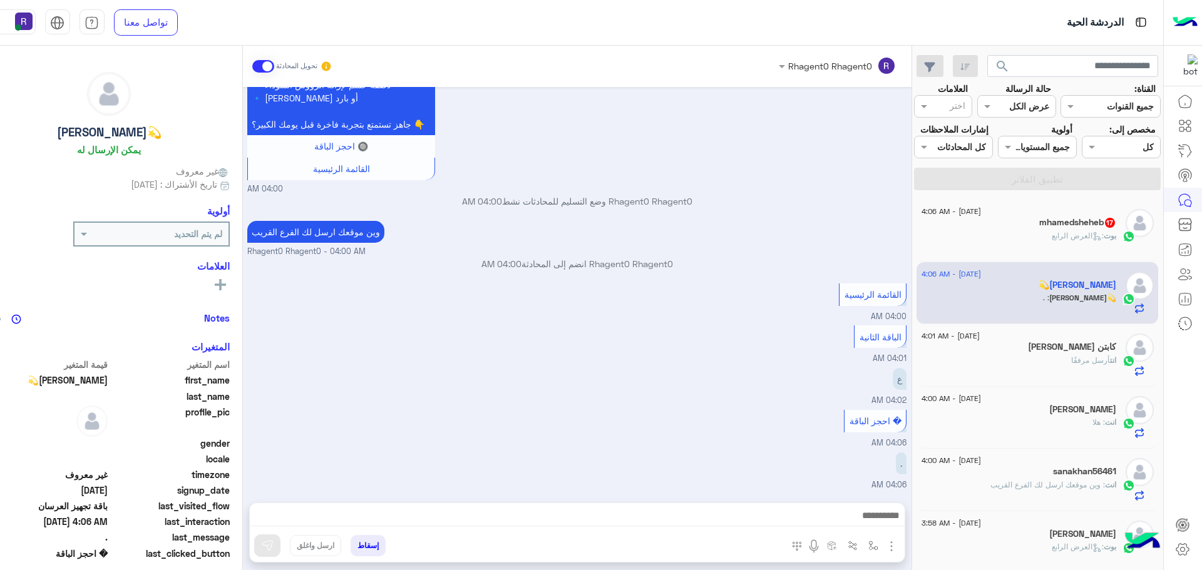
click at [252, 60] on span at bounding box center [263, 66] width 22 height 13
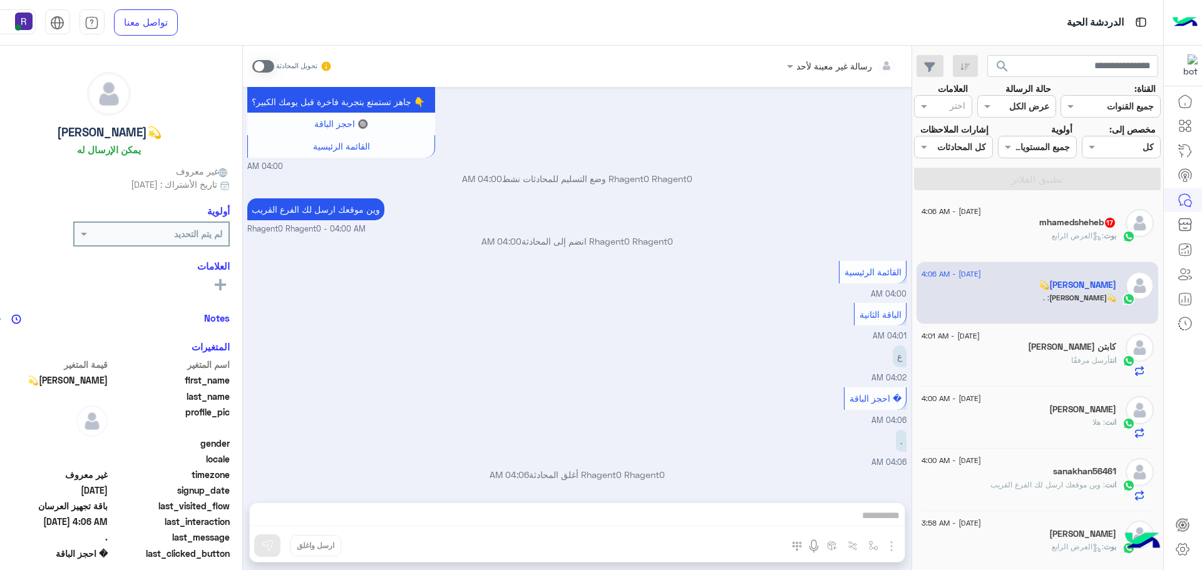
click at [1090, 231] on span ": [PERSON_NAME]" at bounding box center [1078, 235] width 52 height 9
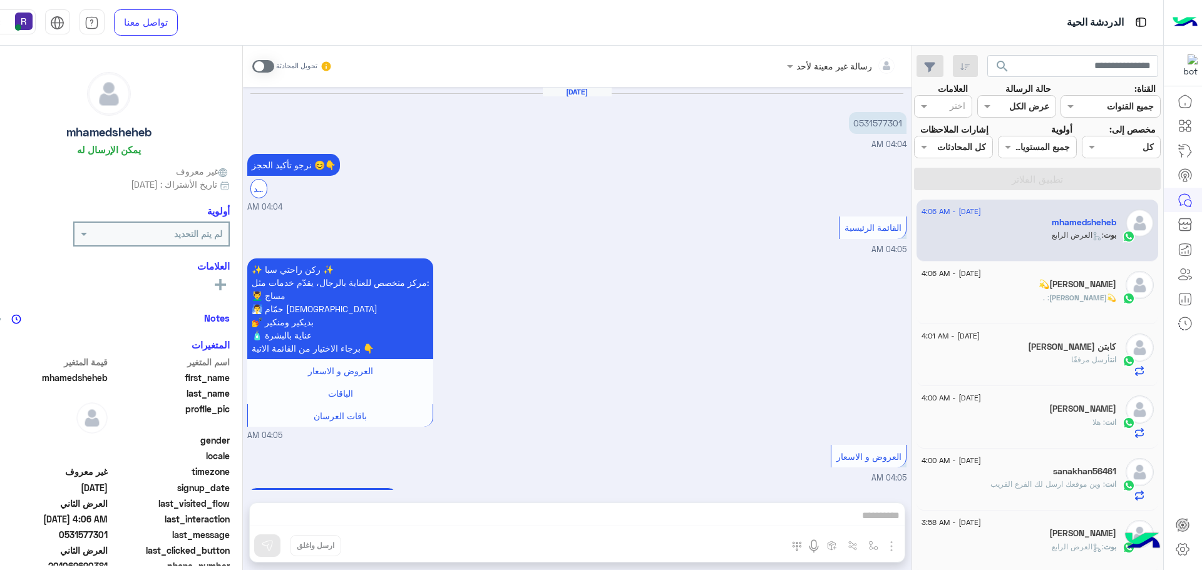
scroll to position [2063, 0]
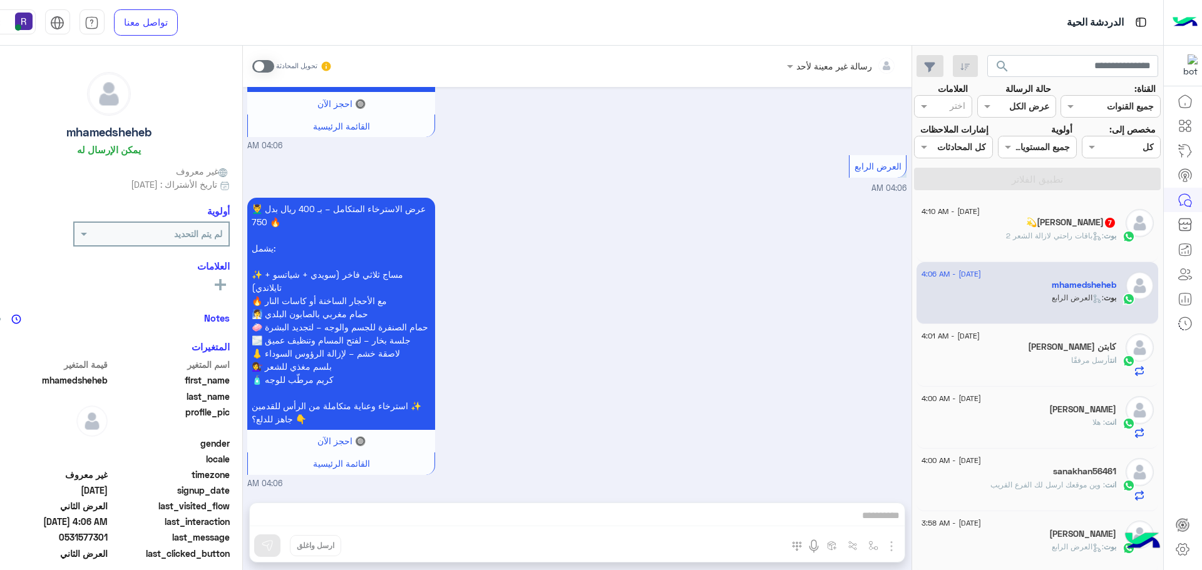
click at [1081, 237] on span ": باقات راحتي لازالة الشعر 2" at bounding box center [1055, 235] width 98 height 9
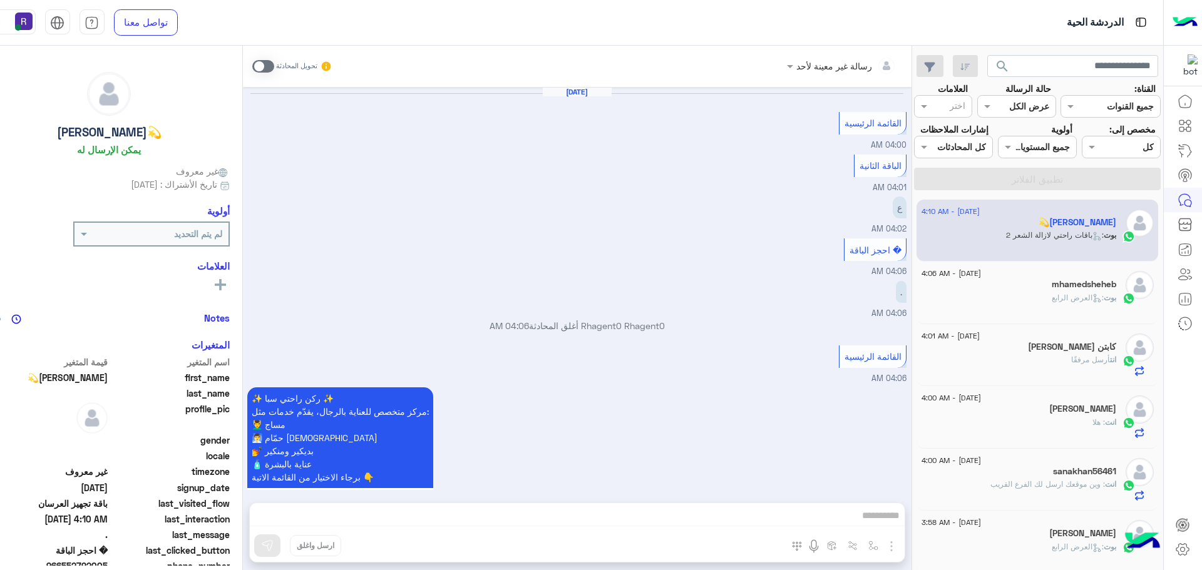
scroll to position [1873, 0]
